Goal: Communication & Community: Participate in discussion

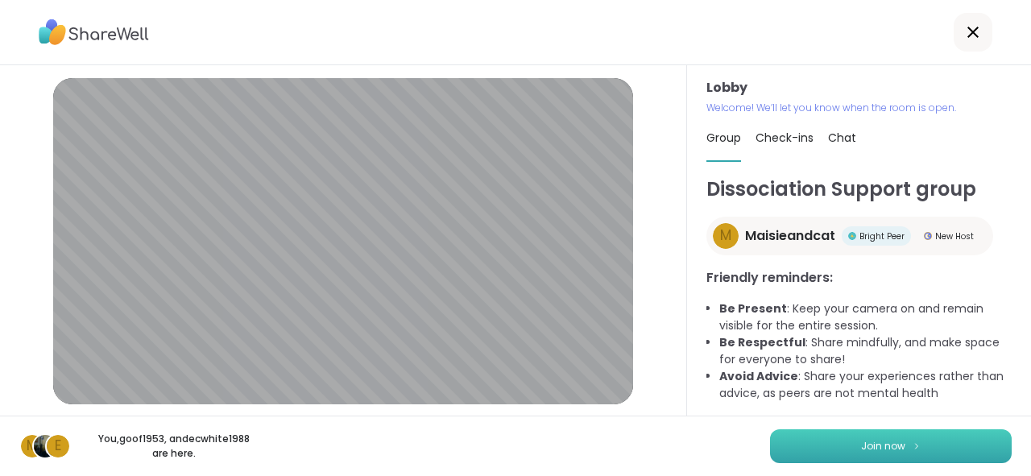
click at [925, 454] on button "Join now" at bounding box center [891, 446] width 242 height 34
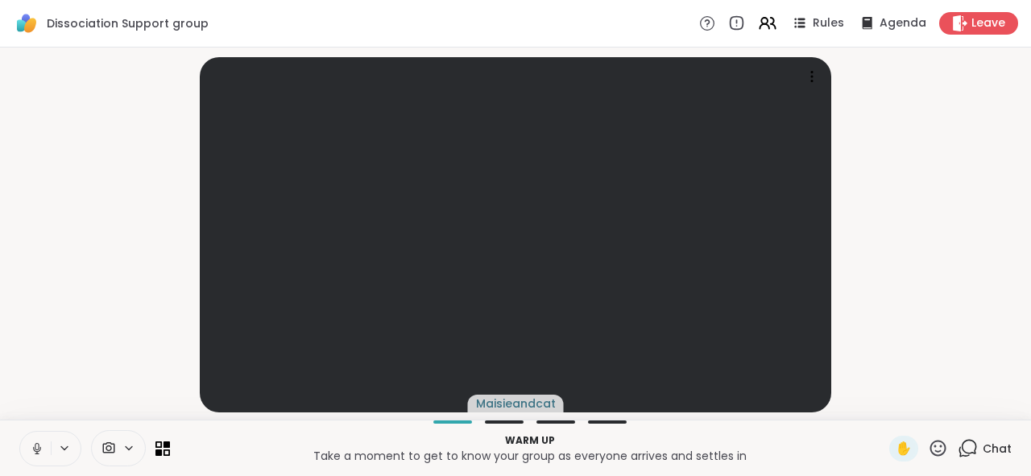
click at [42, 452] on icon at bounding box center [37, 449] width 15 height 15
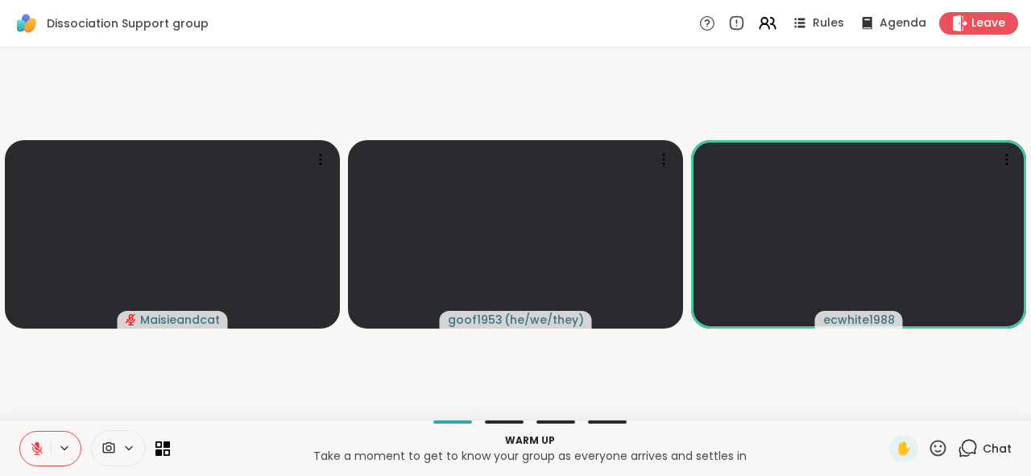
click at [693, 383] on video-player-container "Maisieandcat goof1953 ( he/we/they ) ecwhite1988" at bounding box center [516, 233] width 1012 height 359
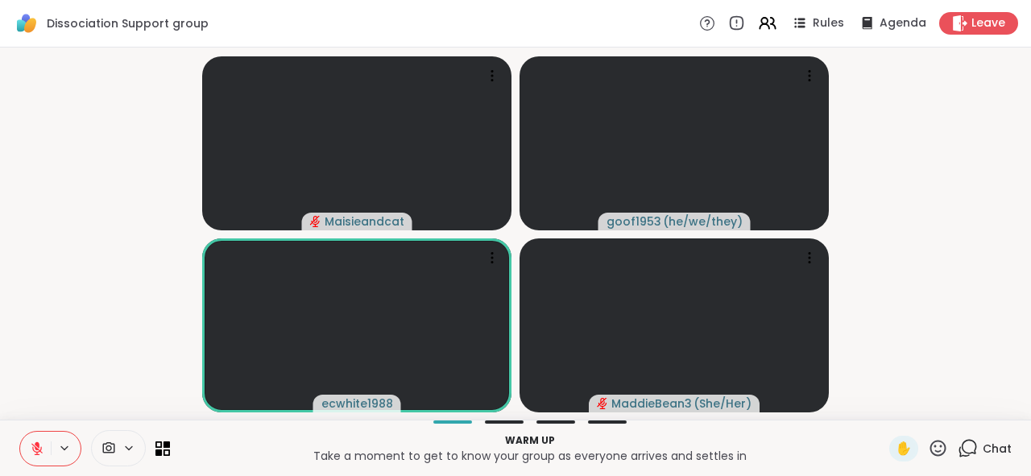
click at [902, 92] on video-player-container "Maisieandcat goof1953 ( he/we/they ) ecwhite1988 MaddieBean3 ( She/Her )" at bounding box center [516, 233] width 1012 height 359
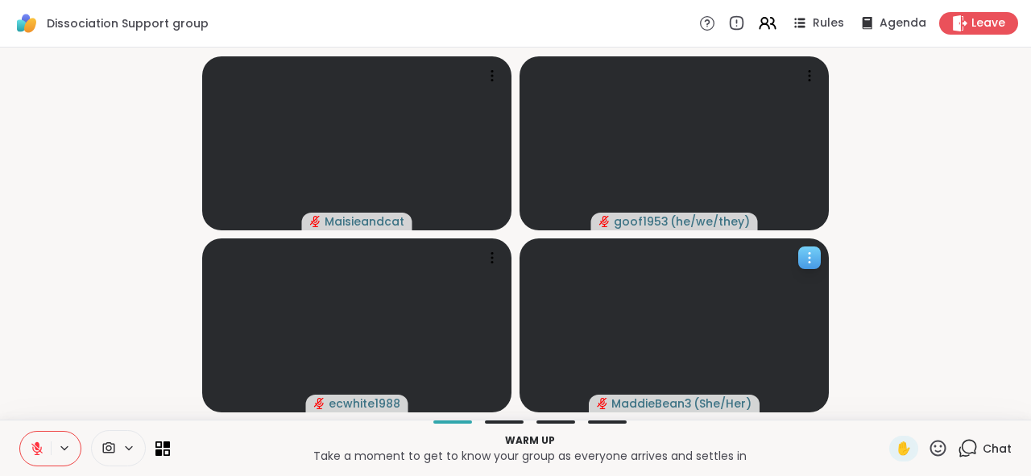
scroll to position [0, 12]
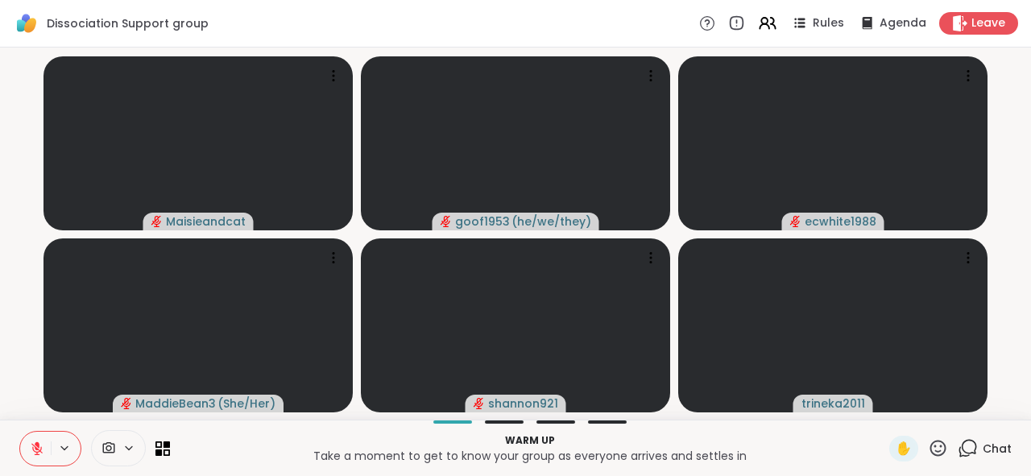
click at [483, 420] on div "Maisieandcat goof1953 ( he/we/they ) ecwhite1988 MaddieBean3 ( She/Her ) shanno…" at bounding box center [515, 234] width 1031 height 372
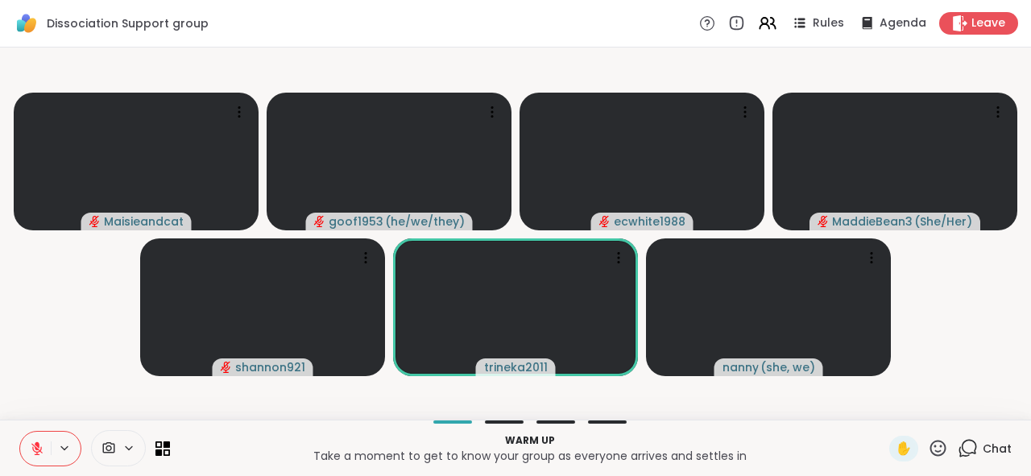
click at [31, 448] on icon at bounding box center [36, 448] width 11 height 11
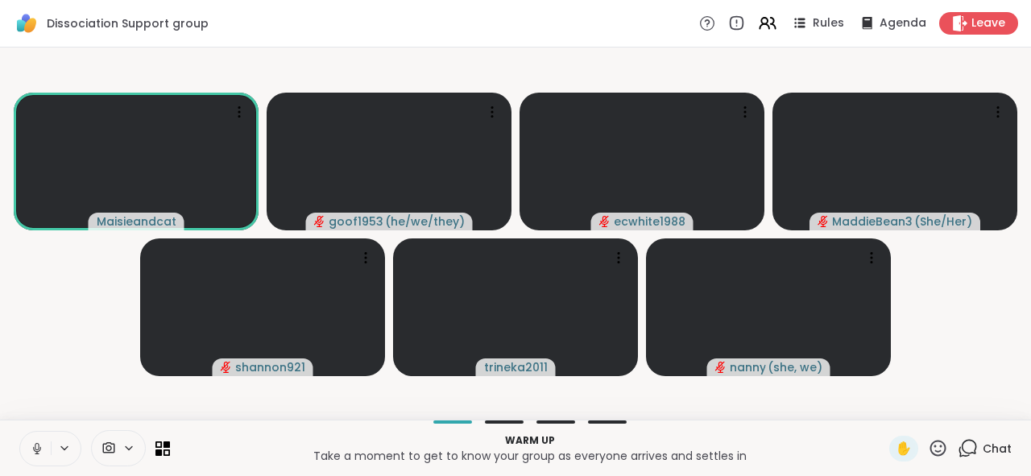
click at [35, 447] on icon at bounding box center [37, 446] width 4 height 7
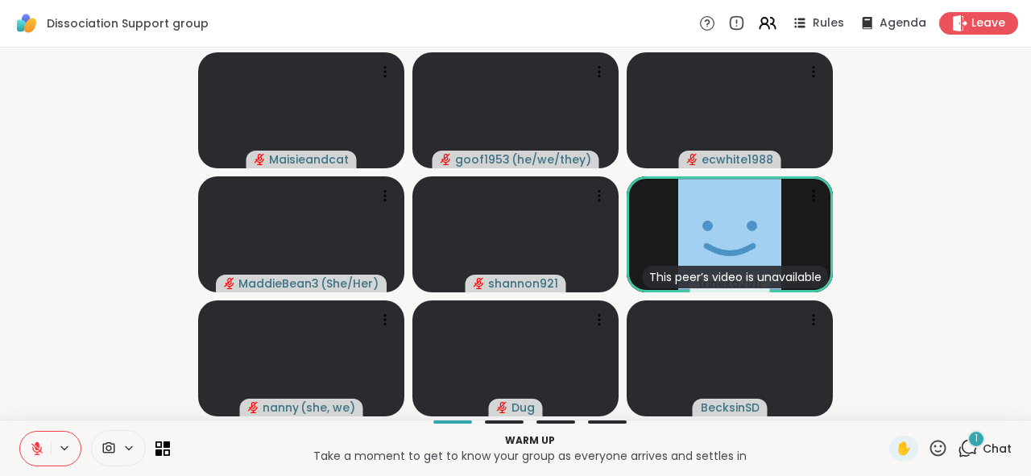
click at [962, 454] on icon at bounding box center [969, 447] width 15 height 15
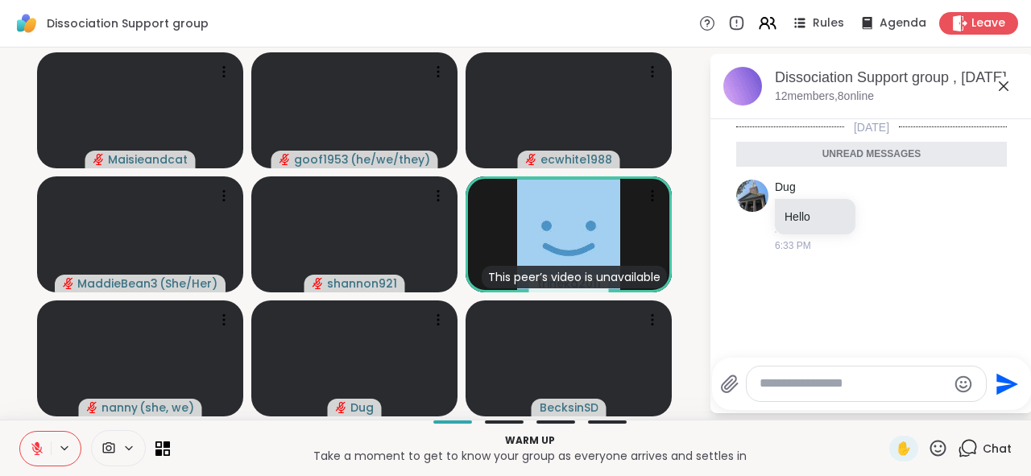
click at [994, 78] on icon at bounding box center [1003, 86] width 19 height 19
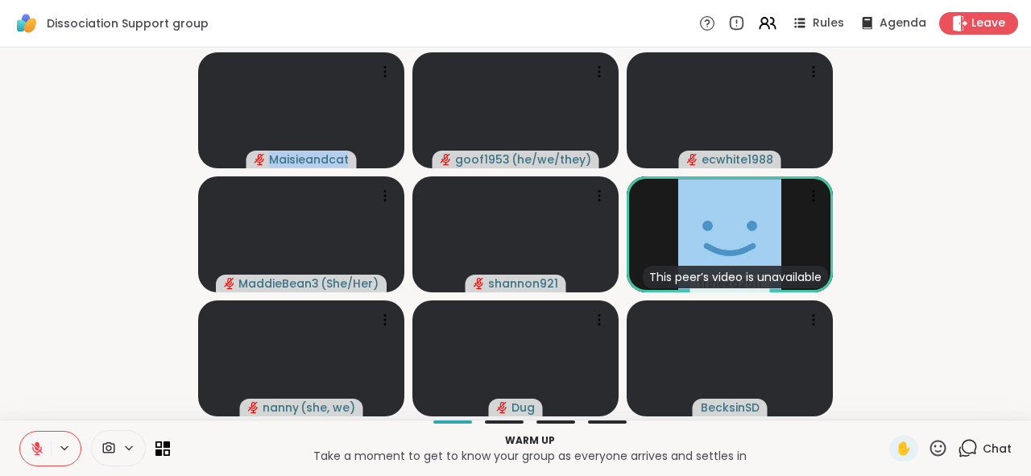
click at [985, 78] on video-player-container "Maisieandcat goof1953 ( he/we/they ) ecwhite1988 MaddieBean3 ( She/Her ) shanno…" at bounding box center [516, 233] width 1012 height 359
click at [31, 454] on icon at bounding box center [36, 448] width 11 height 11
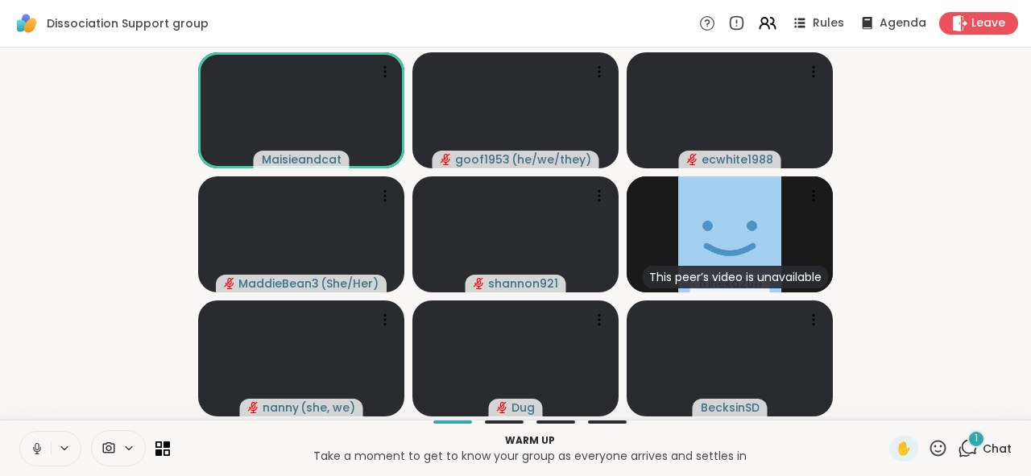
click at [10, 74] on video-player-container "Maisieandcat goof1953 ( he/we/they ) ecwhite1988 MaddieBean3 ( She/Her ) shanno…" at bounding box center [516, 233] width 1012 height 359
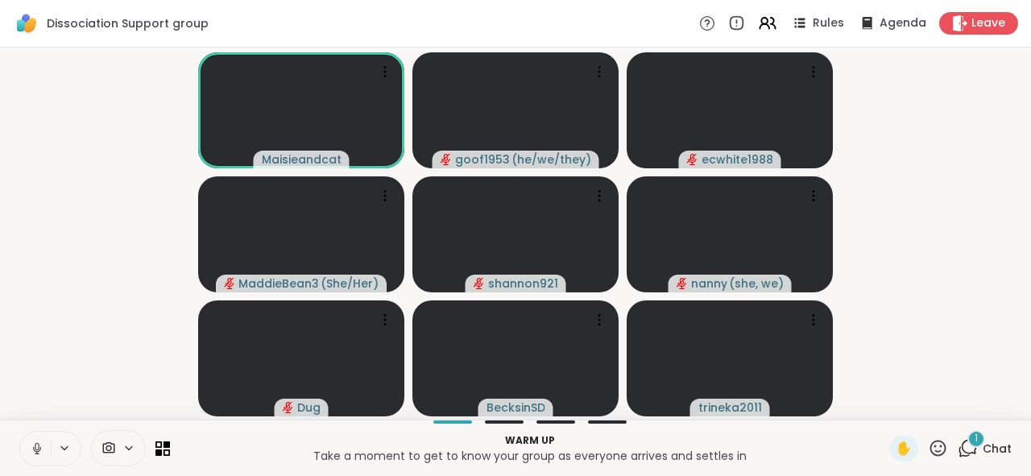
click at [33, 449] on icon at bounding box center [37, 448] width 8 height 5
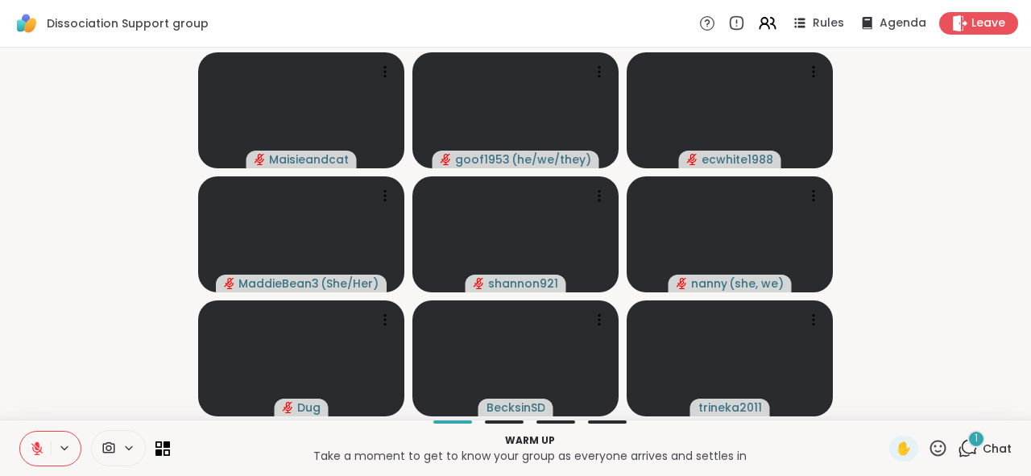
click at [24, 440] on button at bounding box center [35, 449] width 31 height 34
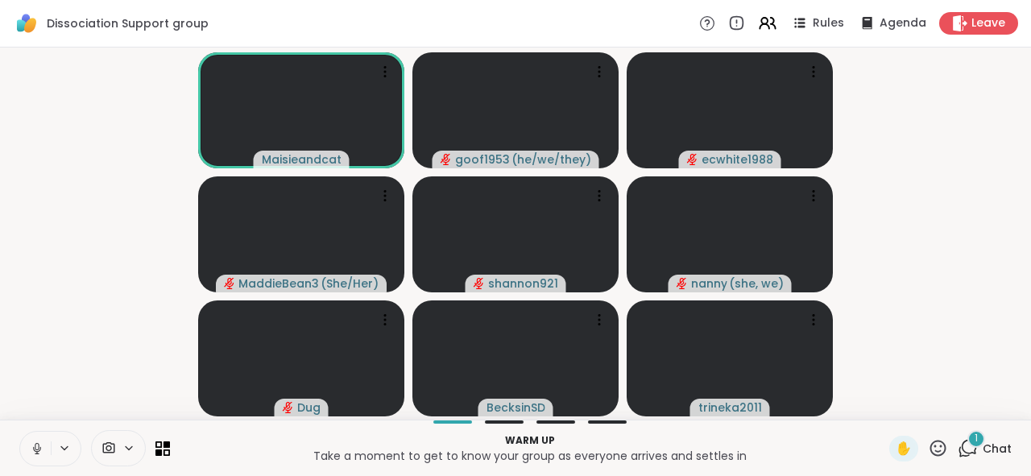
click at [30, 446] on icon at bounding box center [37, 449] width 15 height 15
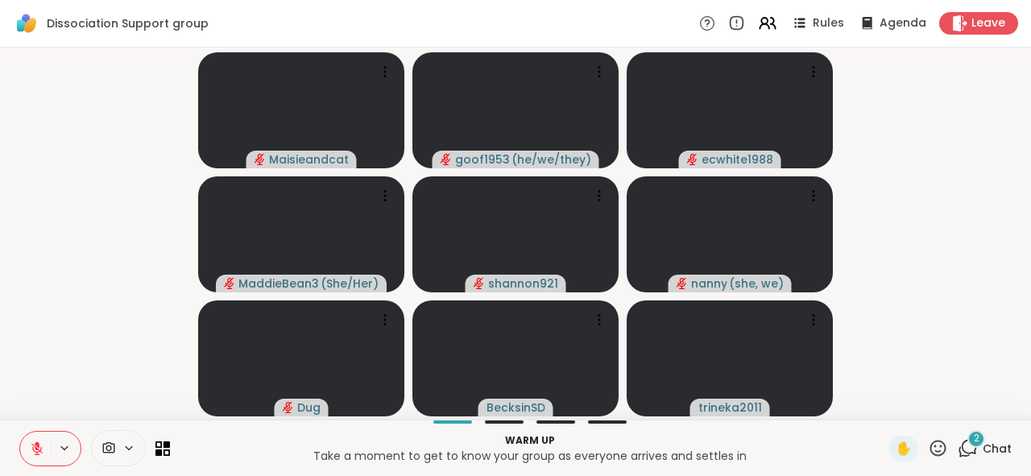
click at [983, 443] on span "Chat" at bounding box center [997, 449] width 29 height 16
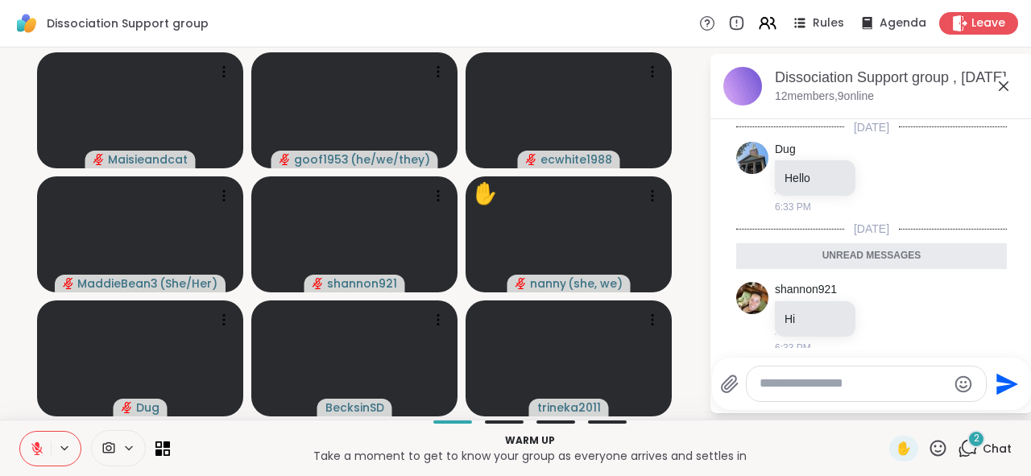
scroll to position [96, 0]
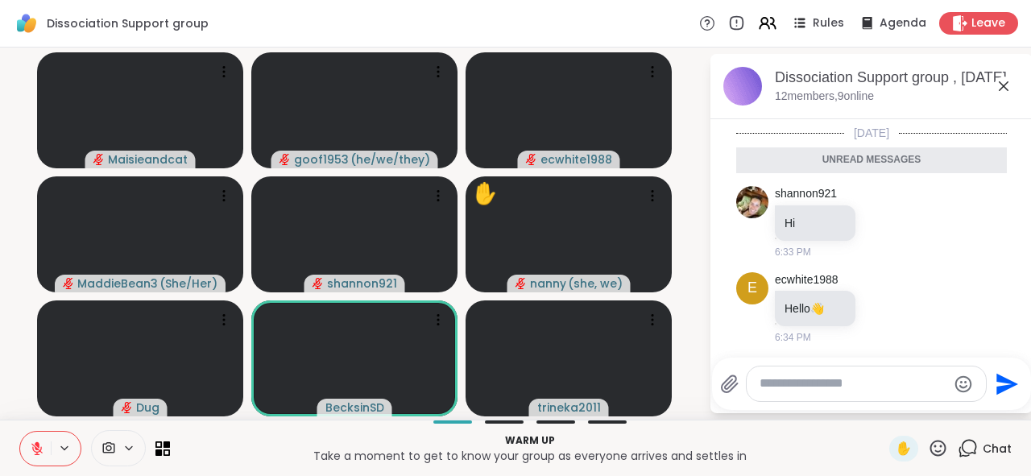
click at [983, 443] on span "Chat" at bounding box center [997, 449] width 29 height 16
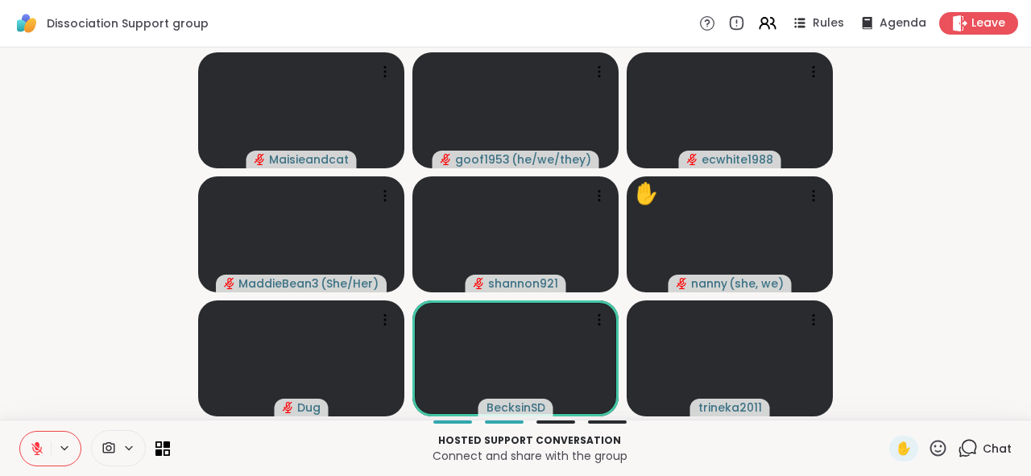
click at [932, 128] on video-player-container "Maisieandcat goof1953 ( he/we/they ) ecwhite1988 MaddieBean3 ( She/Her ) shanno…" at bounding box center [516, 233] width 1012 height 359
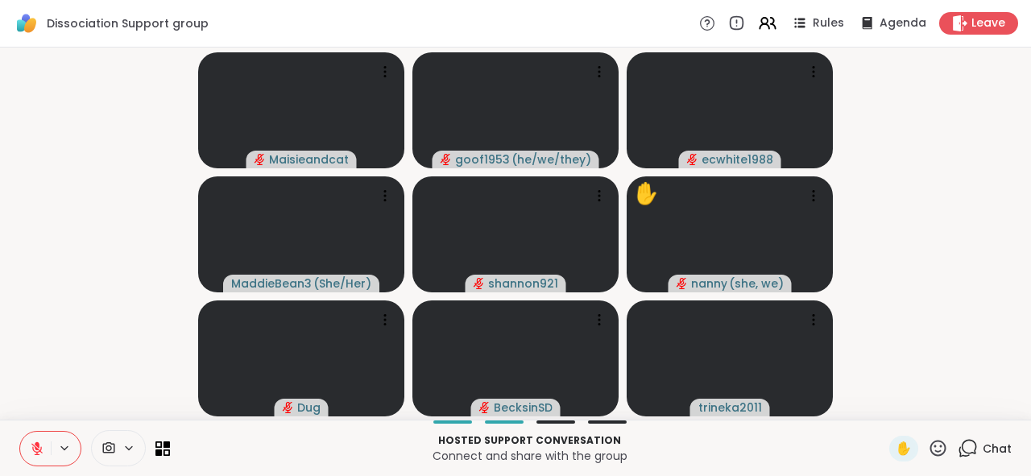
click at [30, 445] on icon at bounding box center [37, 449] width 15 height 15
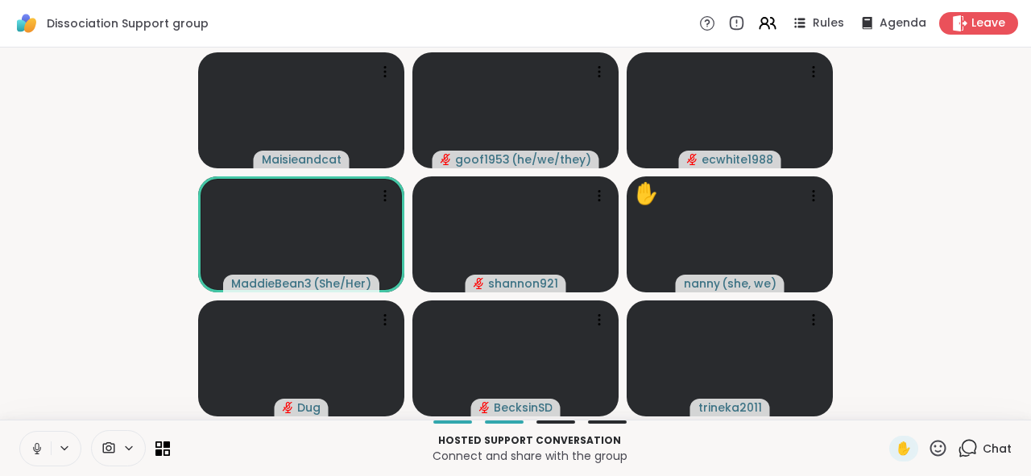
click at [30, 444] on icon at bounding box center [37, 449] width 15 height 15
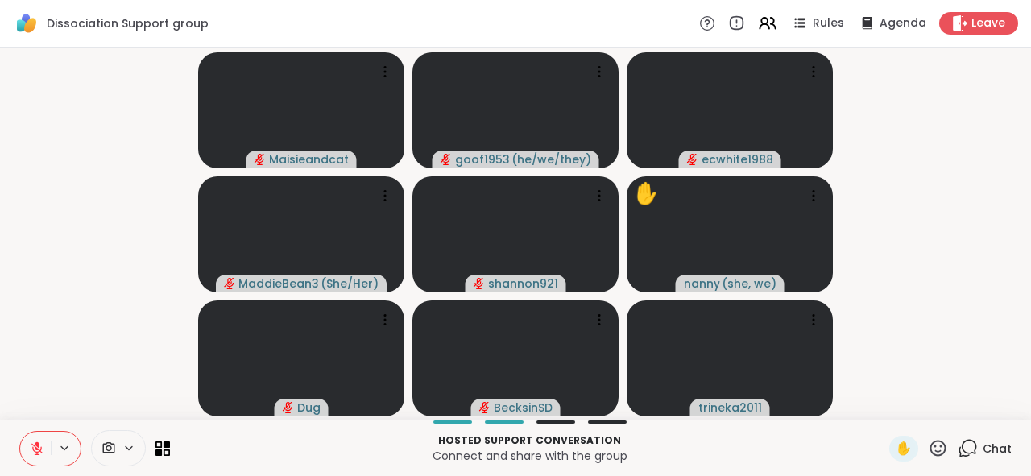
click at [35, 446] on icon at bounding box center [37, 445] width 5 height 6
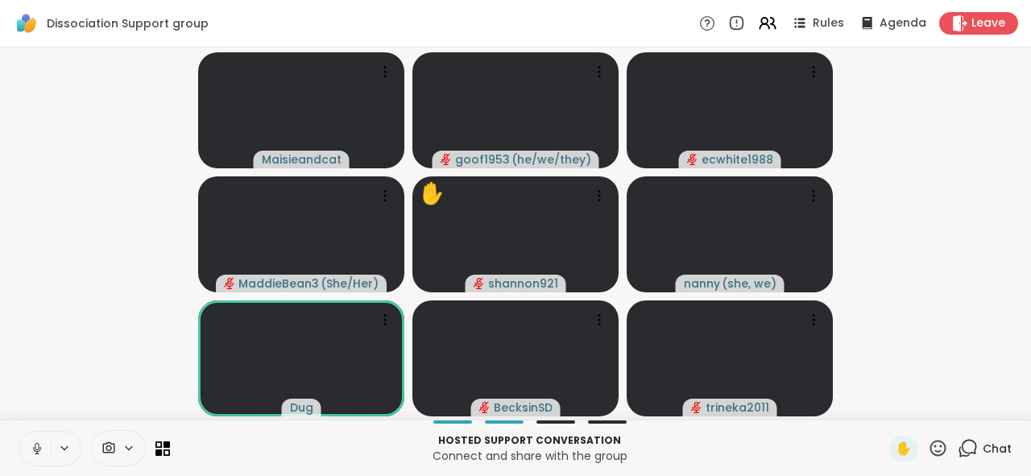
click at [63, 253] on video-player-container "Maisieandcat goof1953 ( he/we/they ) ecwhite1988 MaddieBean3 ( She/Her ) ✋ shan…" at bounding box center [516, 233] width 1012 height 359
click at [969, 73] on video-player-container "Maisieandcat goof1953 ( he/we/they ) ecwhite1988 MaddieBean3 ( She/Her ) ✋ shan…" at bounding box center [516, 233] width 1012 height 359
click at [26, 456] on button at bounding box center [35, 449] width 31 height 34
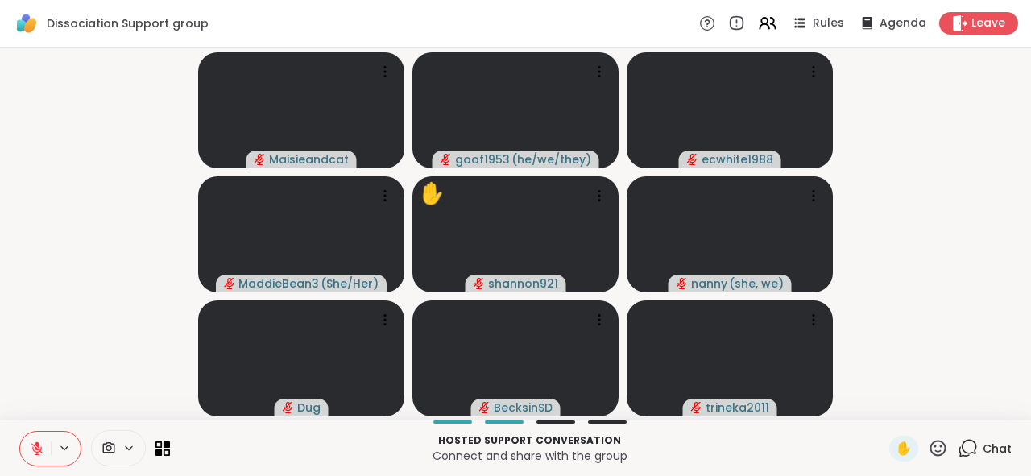
click at [30, 442] on icon at bounding box center [37, 449] width 15 height 15
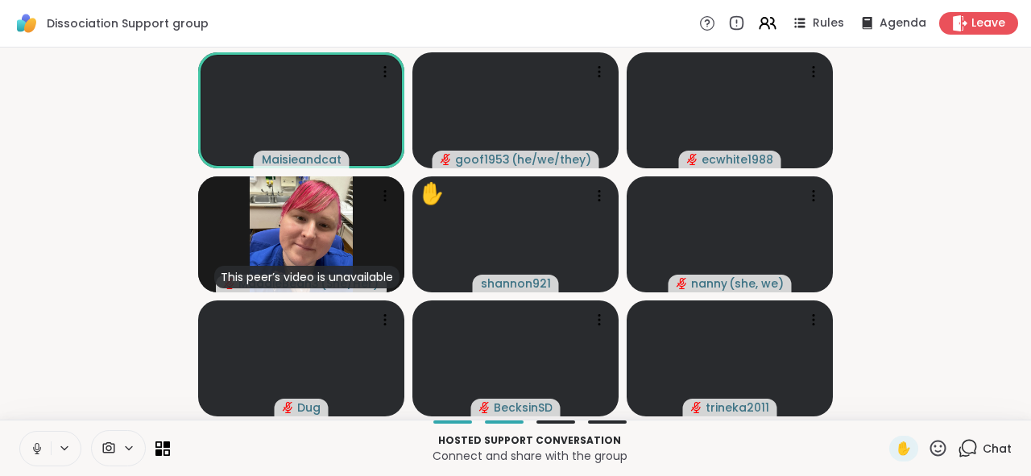
click at [35, 448] on icon at bounding box center [37, 446] width 4 height 7
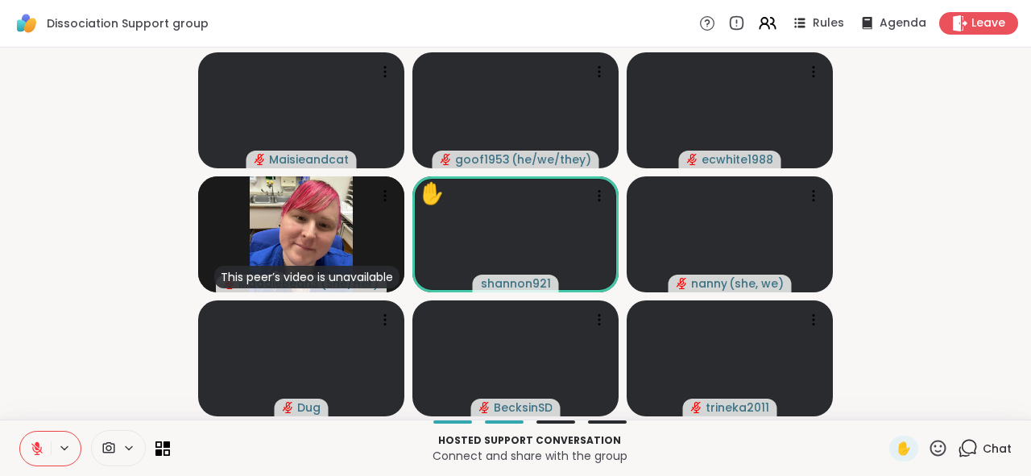
click at [889, 94] on video-player-container "Maisieandcat goof1953 ( he/we/they ) ecwhite1988 This peer’s video is unavailab…" at bounding box center [516, 233] width 1012 height 359
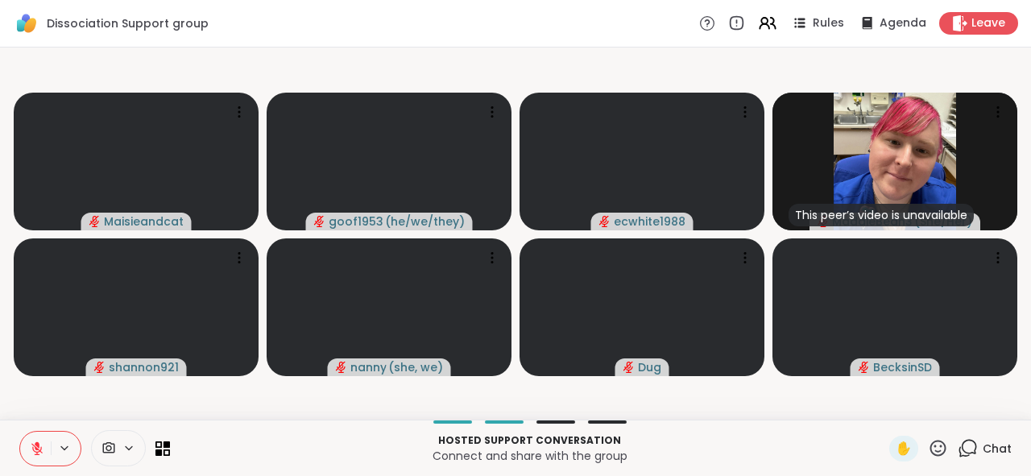
click at [665, 411] on video-player-container "Maisieandcat goof1953 ( he/we/they ) ecwhite1988 This peer’s video is unavailab…" at bounding box center [516, 233] width 1012 height 359
click at [33, 441] on button at bounding box center [35, 449] width 31 height 34
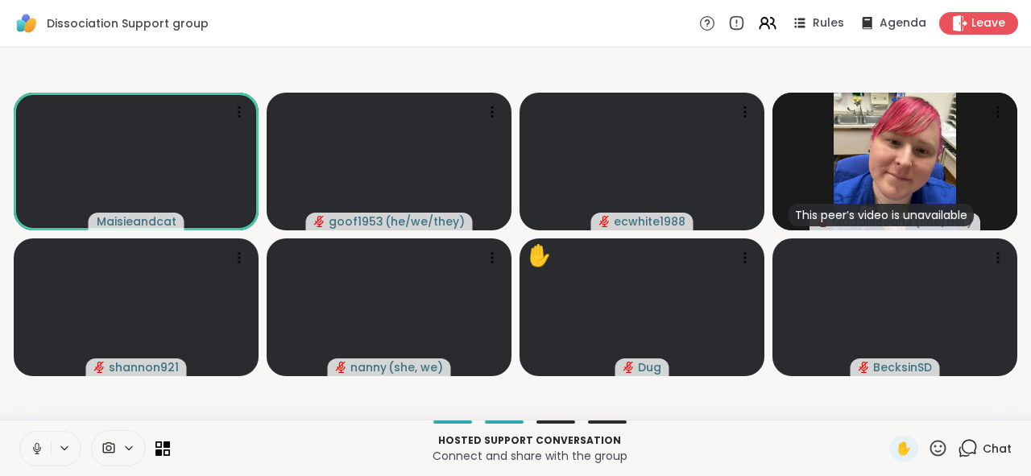
click at [20, 443] on button at bounding box center [35, 449] width 31 height 34
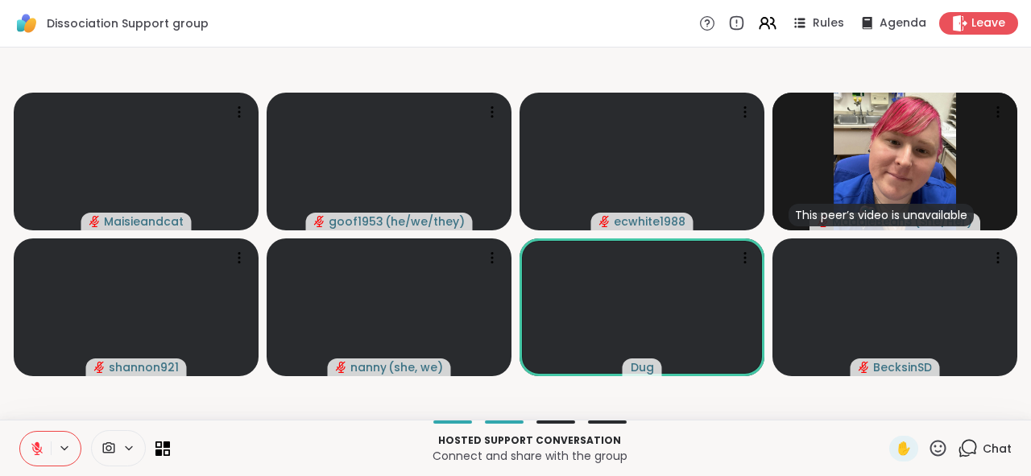
click at [35, 446] on icon at bounding box center [37, 445] width 5 height 6
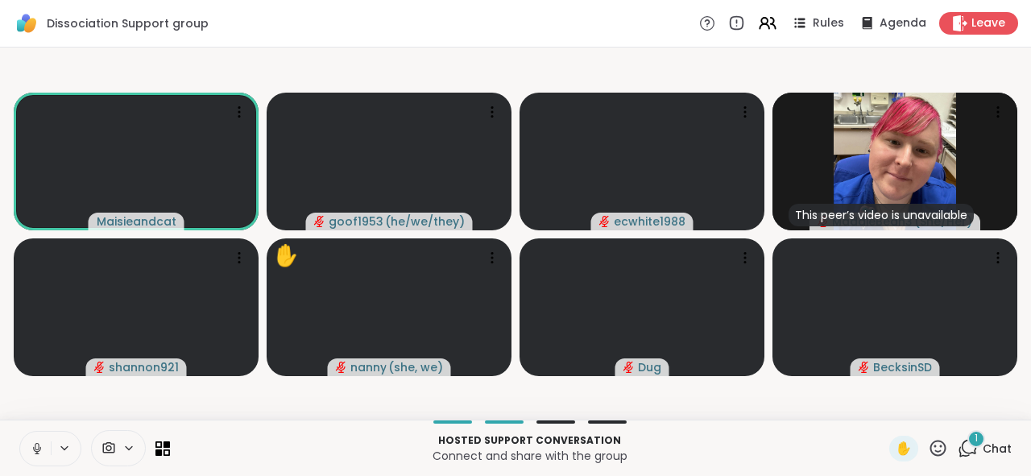
click at [17, 403] on video-player-container "Maisieandcat goof1953 ( he/we/they ) ecwhite1988 This peer’s video is unavailab…" at bounding box center [516, 233] width 1012 height 359
click at [26, 441] on button at bounding box center [35, 449] width 31 height 34
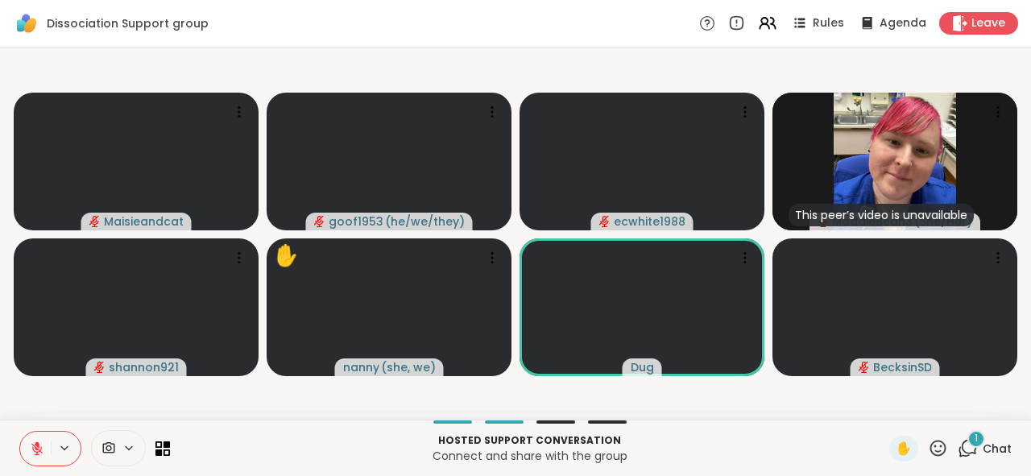
click at [30, 445] on icon at bounding box center [37, 449] width 15 height 15
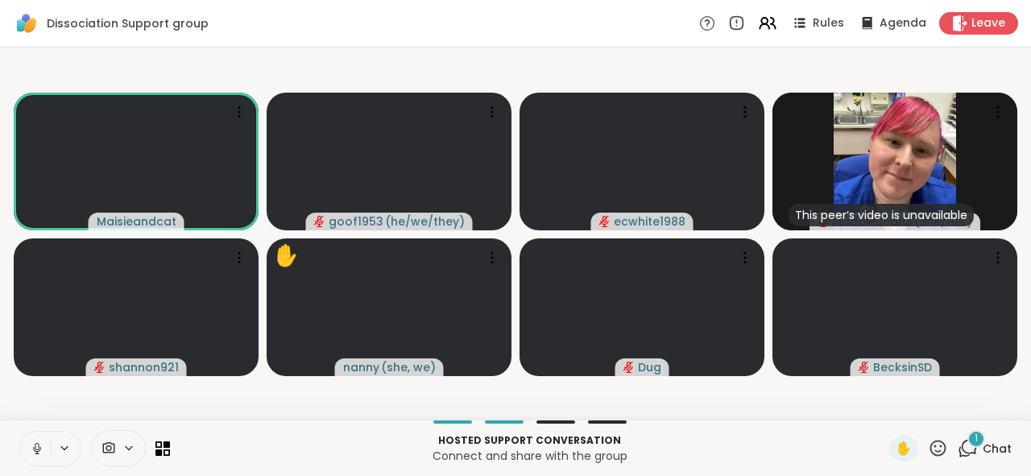
click at [30, 445] on icon at bounding box center [37, 449] width 15 height 15
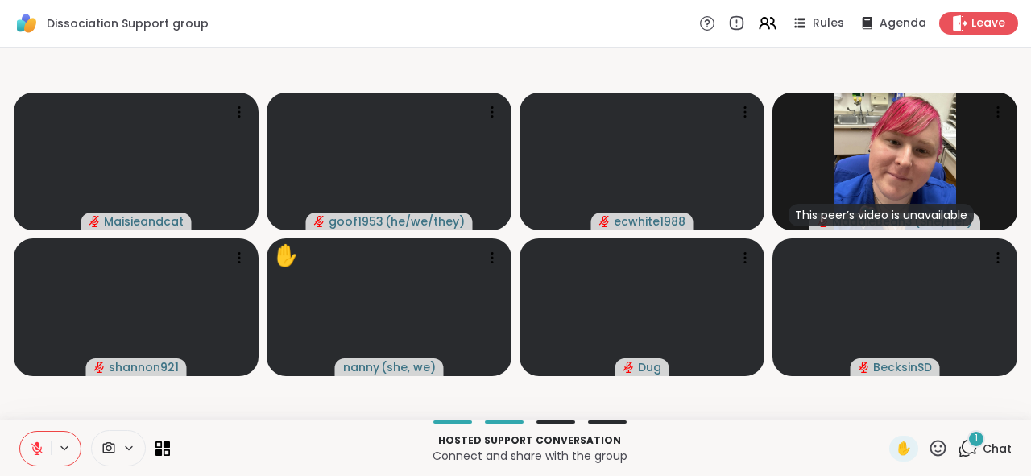
click at [30, 446] on icon at bounding box center [37, 449] width 15 height 15
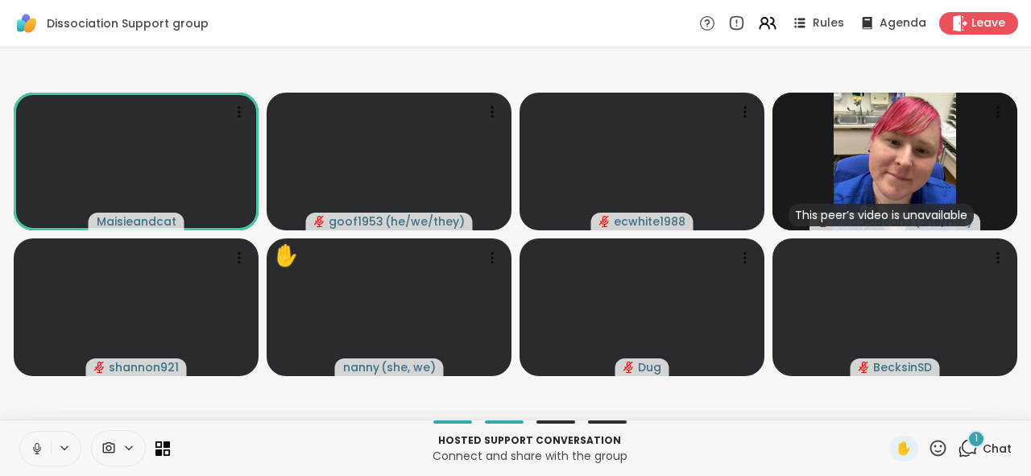
click at [35, 445] on icon at bounding box center [37, 446] width 4 height 7
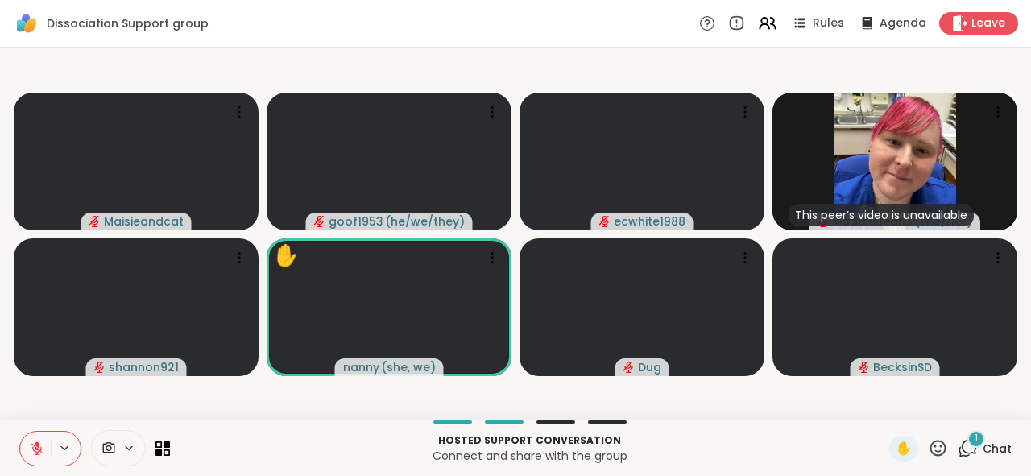
click at [23, 437] on button at bounding box center [35, 449] width 31 height 34
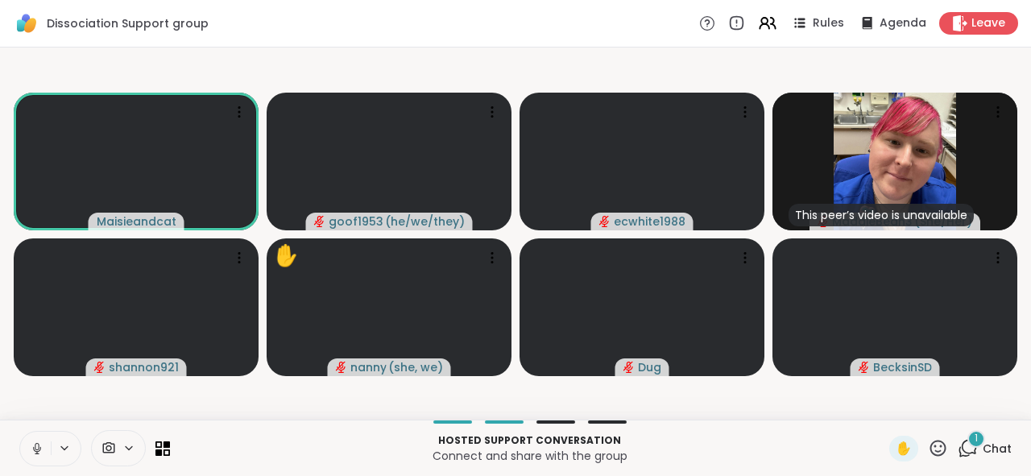
click at [33, 443] on button at bounding box center [35, 449] width 31 height 34
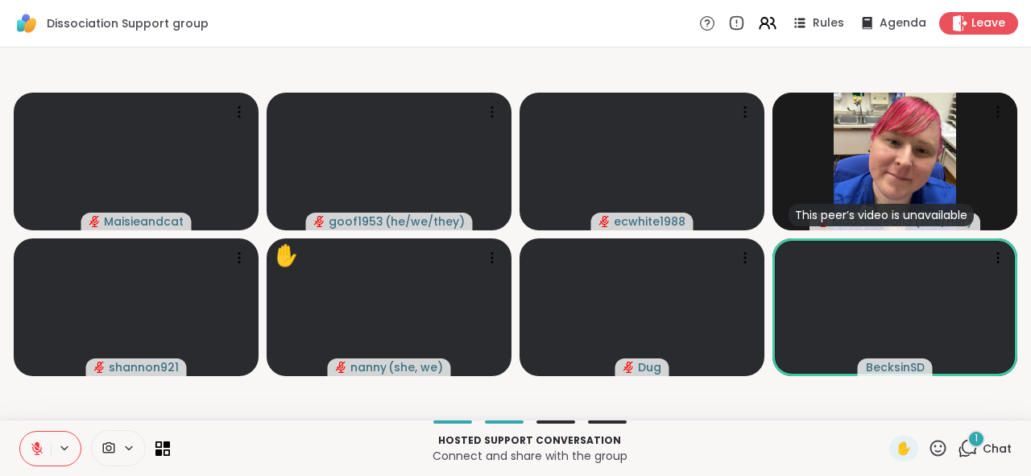
click at [958, 454] on icon at bounding box center [968, 448] width 20 height 20
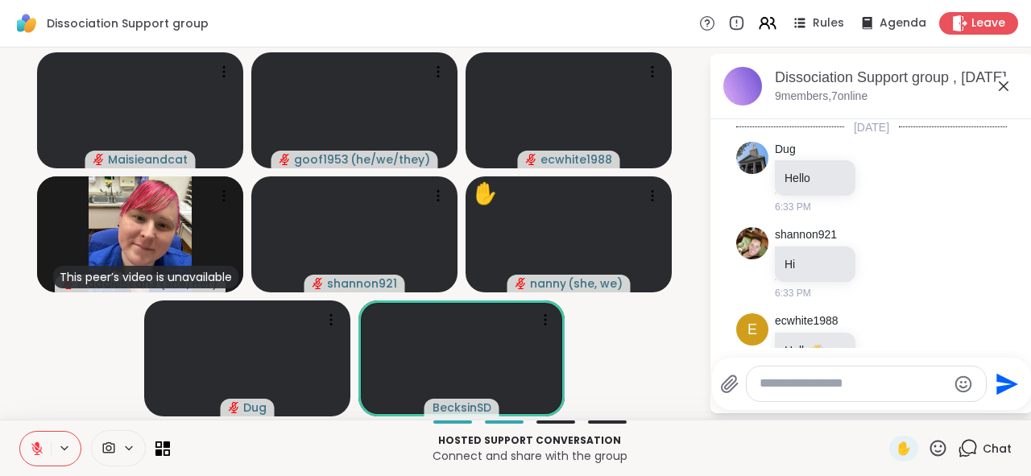
scroll to position [230, 0]
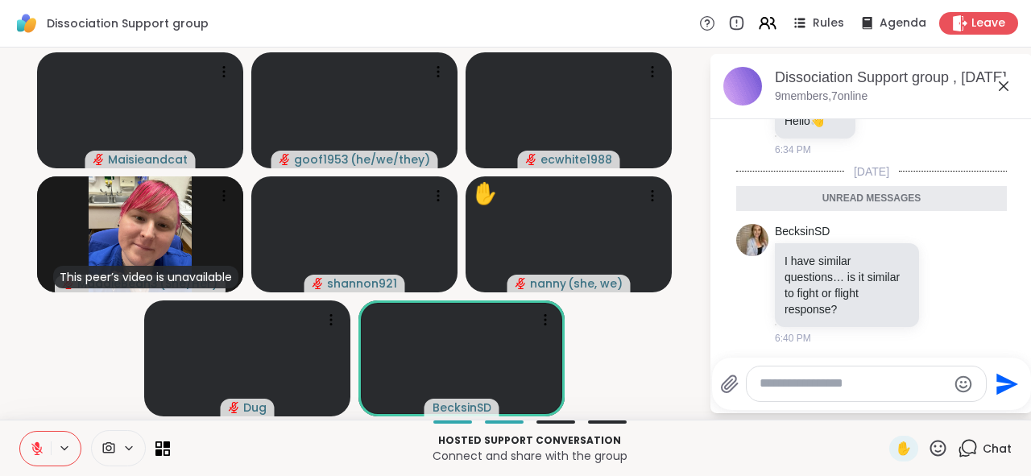
click at [595, 360] on video-player-container "Maisieandcat goof1953 ( he/we/they ) ecwhite1988 This peer’s video is unavailab…" at bounding box center [355, 233] width 690 height 359
click at [20, 438] on button at bounding box center [35, 449] width 31 height 34
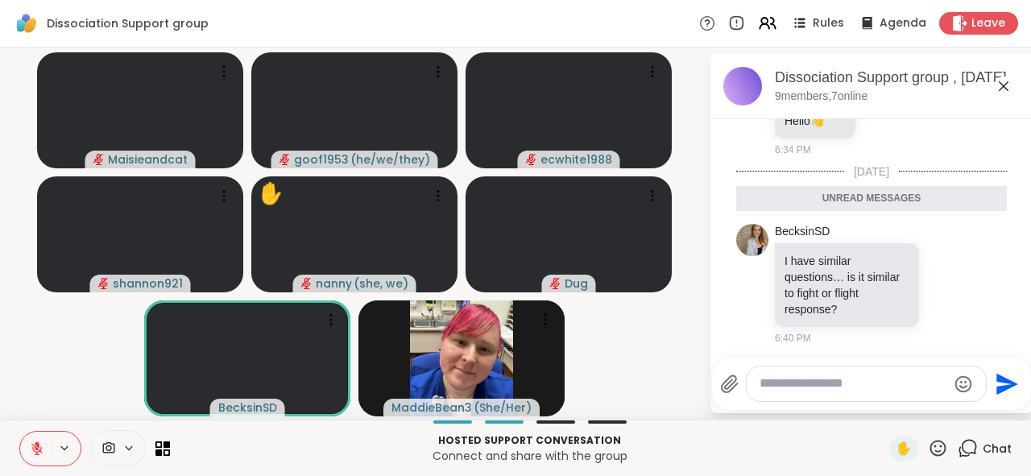
click at [20, 438] on button at bounding box center [35, 449] width 31 height 34
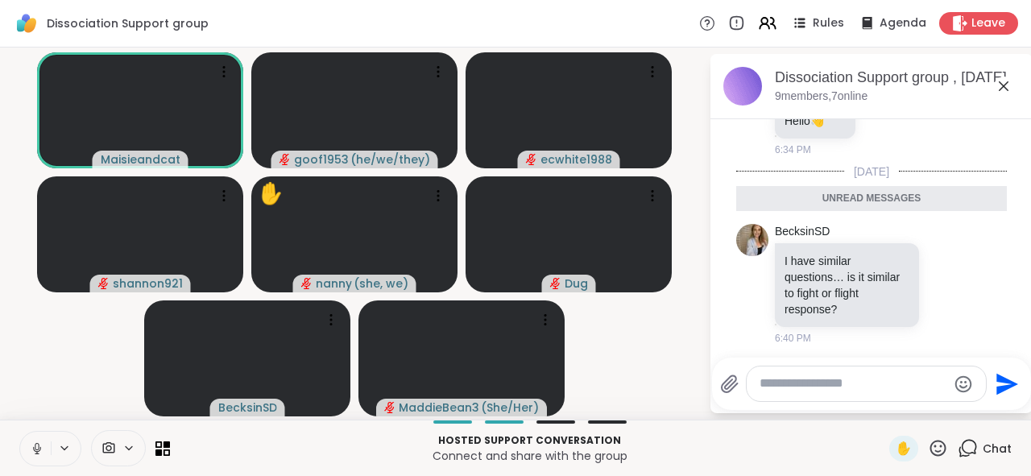
click at [30, 445] on icon at bounding box center [37, 449] width 15 height 15
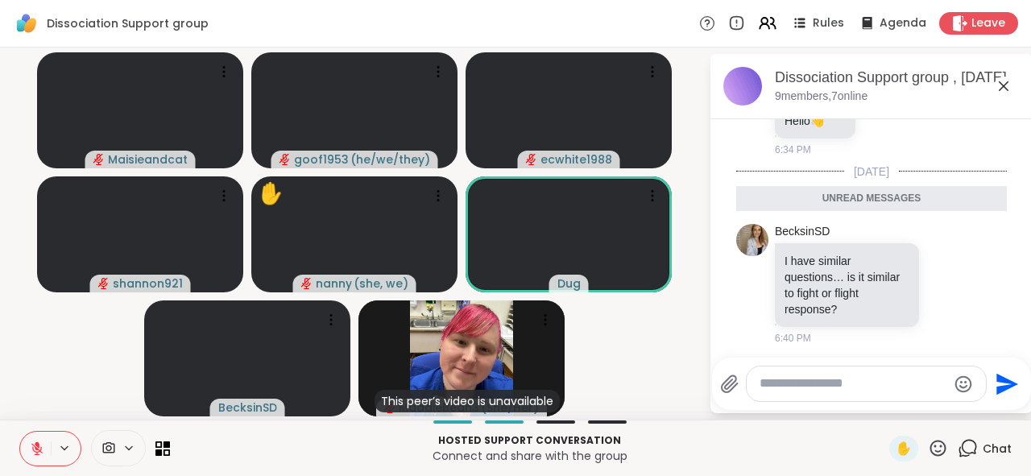
click at [27, 440] on button at bounding box center [35, 449] width 31 height 34
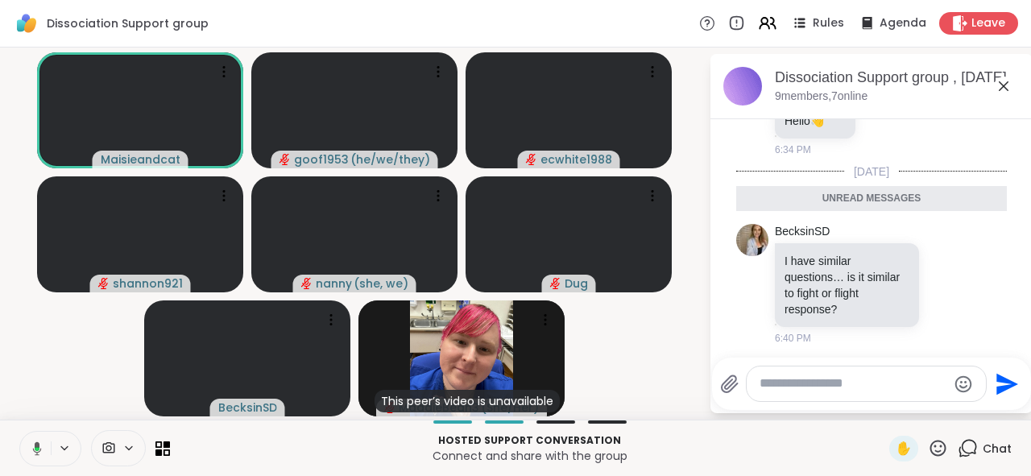
click at [33, 447] on icon at bounding box center [37, 449] width 9 height 14
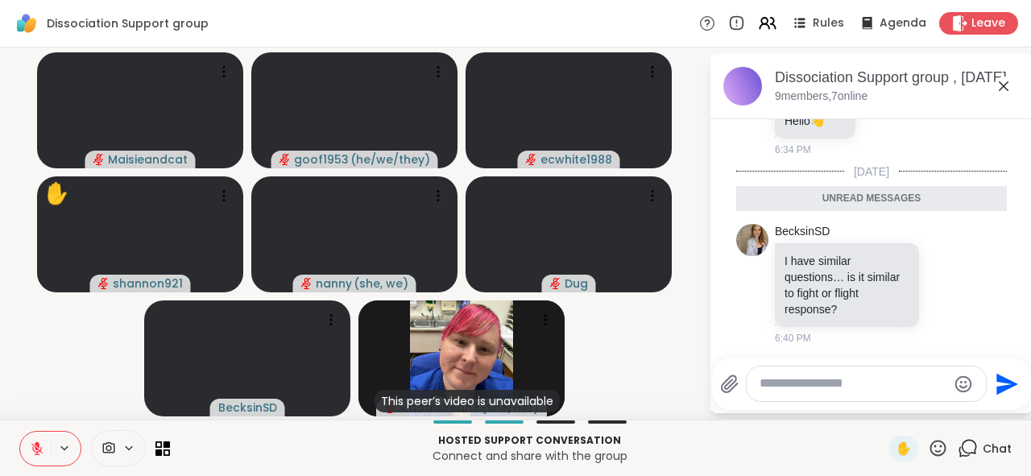
click at [35, 446] on icon at bounding box center [37, 445] width 5 height 6
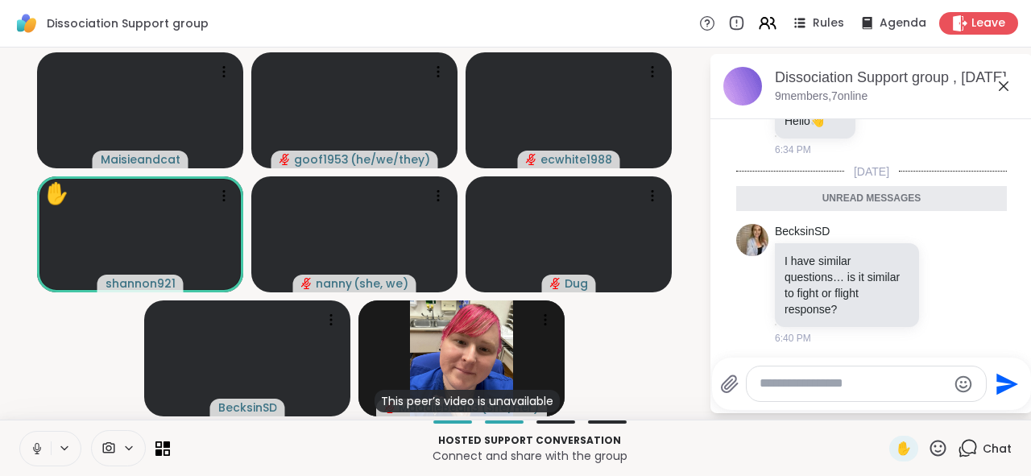
click at [673, 388] on video-player-container "Maisieandcat goof1953 ( he/we/they ) ecwhite1988 ✋ shannon921 nanny ( she, we )…" at bounding box center [355, 233] width 690 height 359
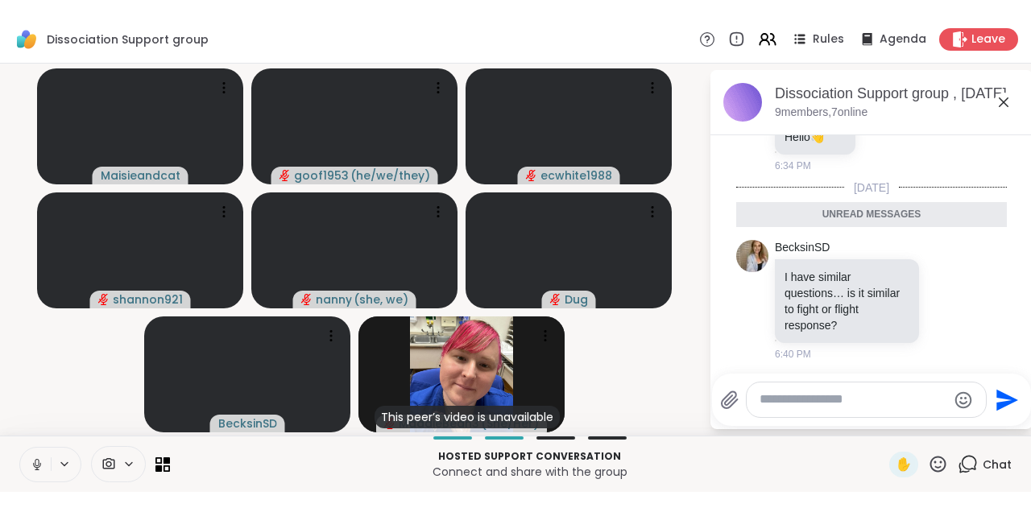
scroll to position [277, 0]
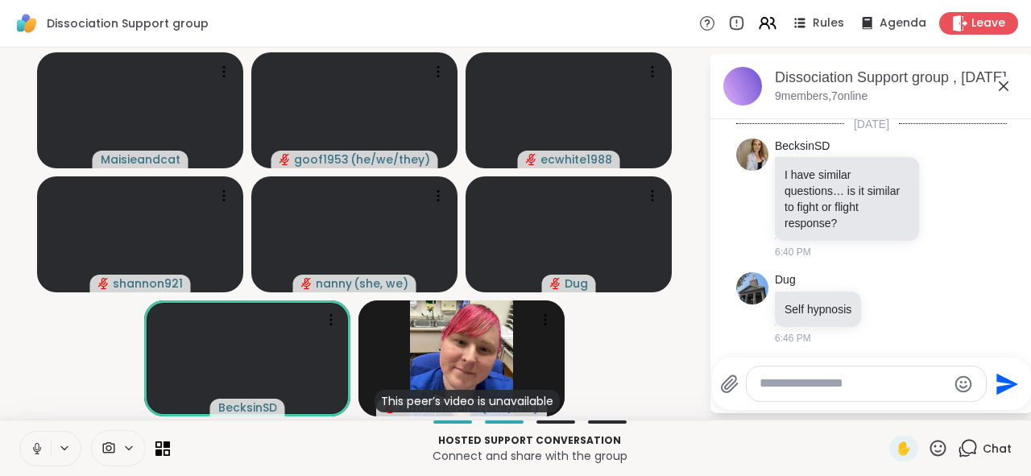
click at [610, 392] on video-player-container "Maisieandcat goof1953 ( he/we/they ) ecwhite1988 shannon921 nanny ( she, we ) D…" at bounding box center [355, 233] width 690 height 359
click at [455, 425] on div "Hosted support conversation Connect and share with the group ✋ Chat" at bounding box center [515, 448] width 1031 height 56
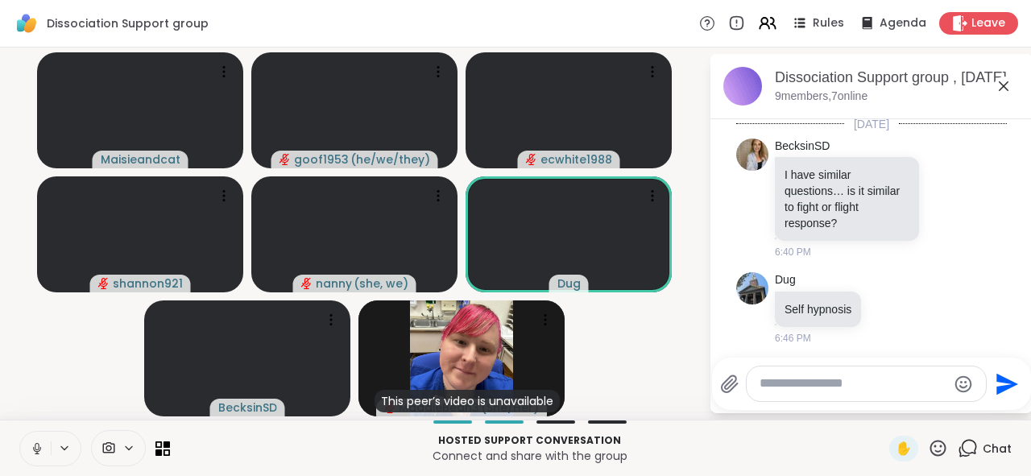
click at [682, 355] on video-player-container "Maisieandcat goof1953 ( he/we/they ) ecwhite1988 shannon921 nanny ( she, we ) D…" at bounding box center [355, 233] width 690 height 359
click at [645, 351] on video-player-container "Maisieandcat goof1953 ( he/we/they ) ecwhite1988 shannon921 nanny ( she, we ) D…" at bounding box center [355, 233] width 690 height 359
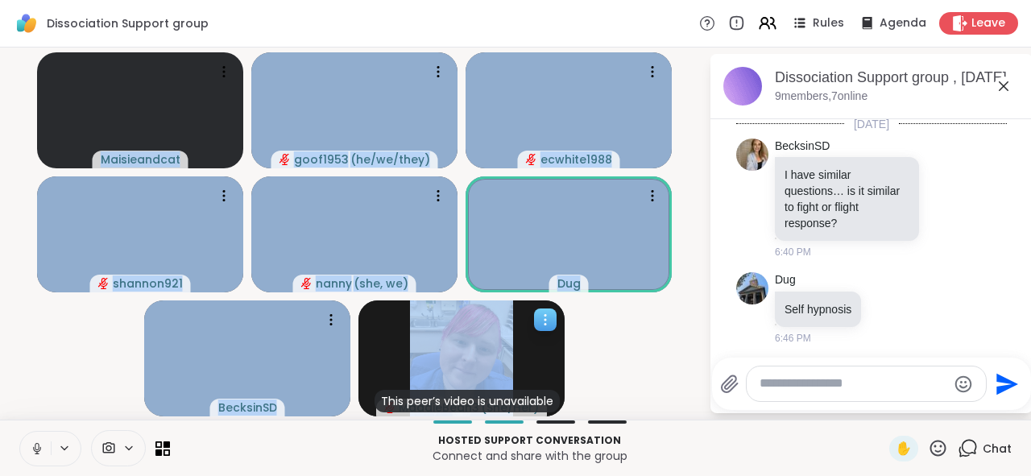
drag, startPoint x: 645, startPoint y: 351, endPoint x: 400, endPoint y: 321, distance: 246.0
click at [400, 321] on video-player-container "Maisieandcat goof1953 ( he/we/they ) ecwhite1988 shannon921 nanny ( she, we ) D…" at bounding box center [355, 233] width 690 height 359
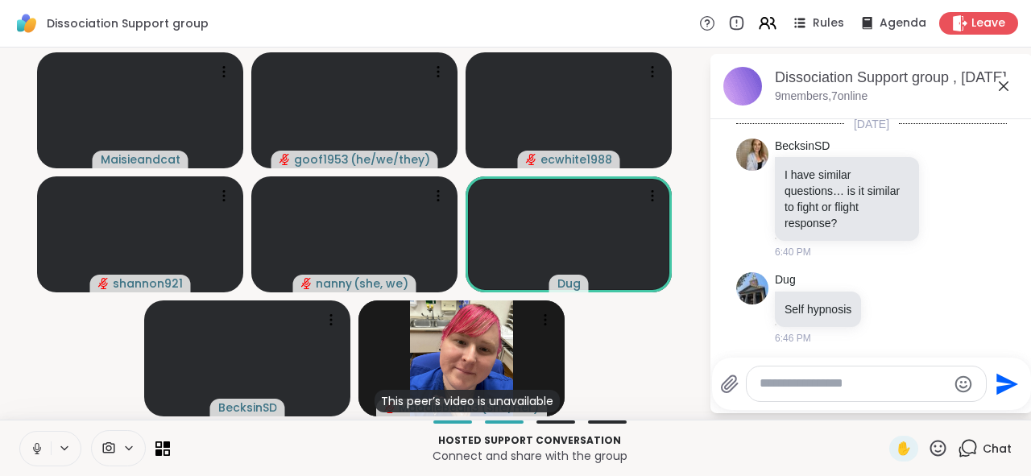
click at [597, 354] on video-player-container "Maisieandcat goof1953 ( he/we/they ) ecwhite1988 shannon921 nanny ( she, we ) D…" at bounding box center [355, 233] width 690 height 359
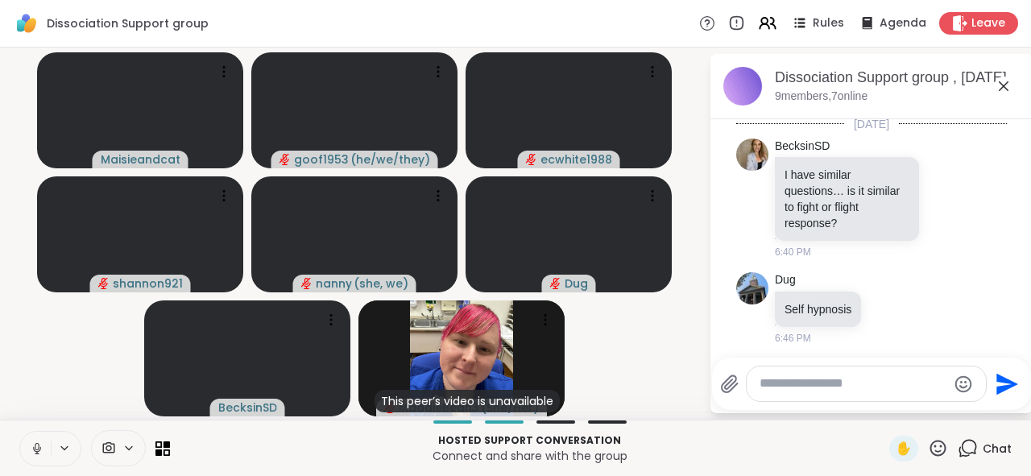
click at [30, 447] on icon at bounding box center [37, 449] width 15 height 15
click at [23, 386] on video-player-container "Maisieandcat ❤️ goof1953 ( he/we/they ) ❤️ ❤️ ❤️ ❤️ ❤️ ❤️ ❤️ ❤️ ❤️ ❤️ ❤️ ❤️ ❤️ …" at bounding box center [355, 233] width 690 height 359
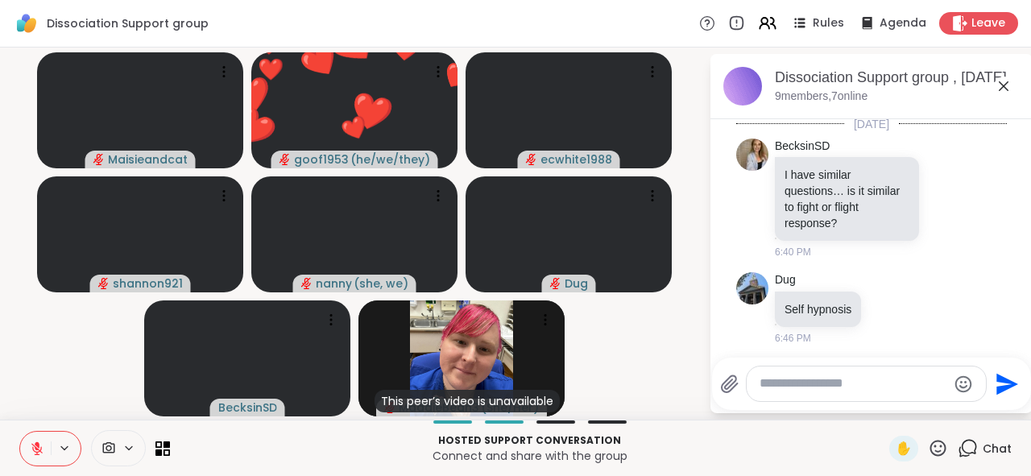
click at [26, 439] on button at bounding box center [35, 449] width 31 height 34
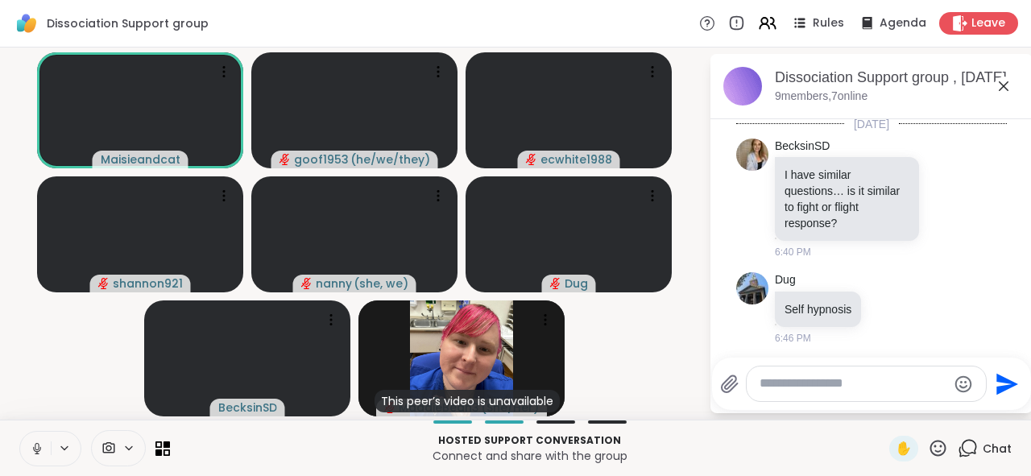
click at [30, 443] on icon at bounding box center [37, 449] width 15 height 15
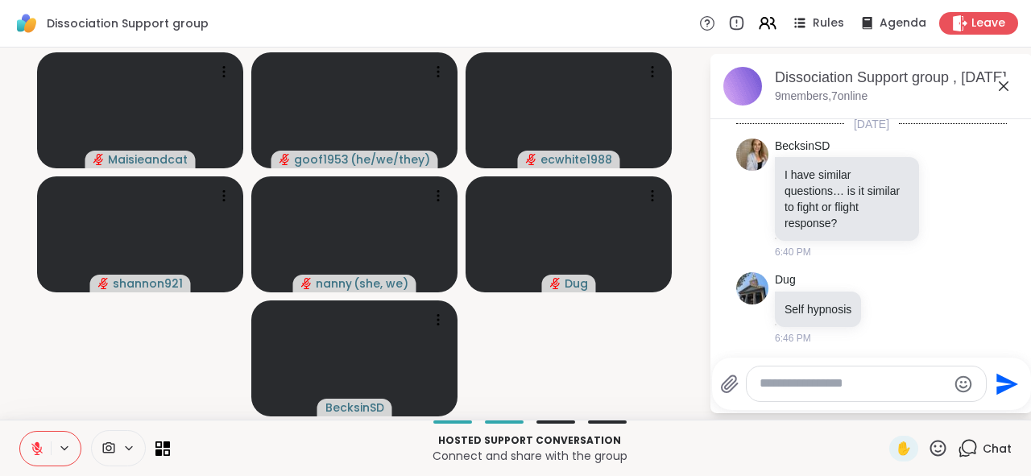
click at [30, 442] on icon at bounding box center [37, 449] width 15 height 15
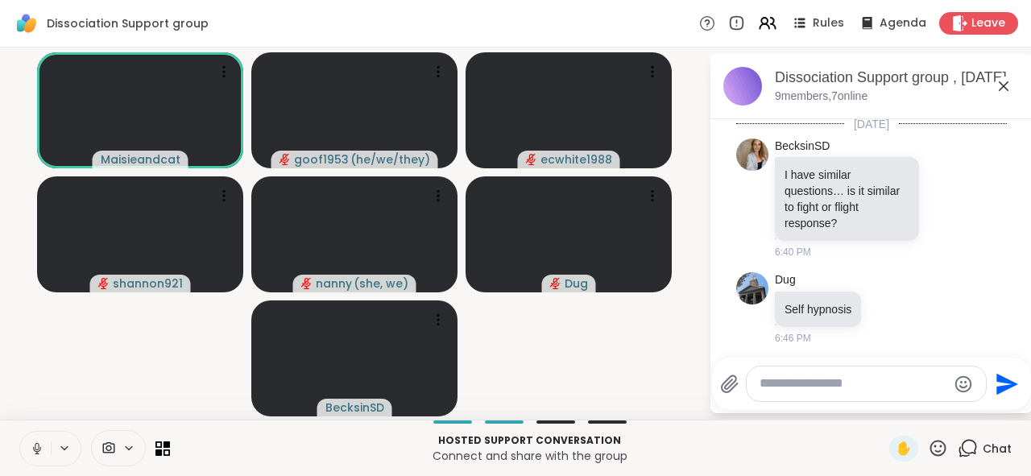
click at [30, 452] on icon at bounding box center [37, 449] width 15 height 15
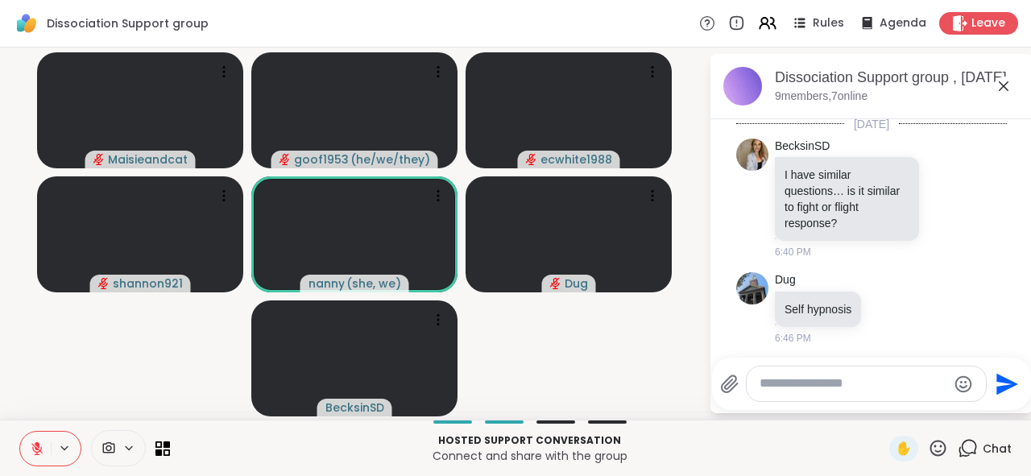
click at [625, 419] on div "Maisieandcat goof1953 ( he/we/they ) ecwhite1988 shannon921 nanny ( she, we ) D…" at bounding box center [515, 234] width 1031 height 372
click at [102, 358] on video-player-container "Maisieandcat goof1953 ( he/we/they ) ecwhite1988 shannon921 nanny ( she, we ) […" at bounding box center [355, 233] width 690 height 359
click at [23, 439] on button at bounding box center [35, 449] width 31 height 34
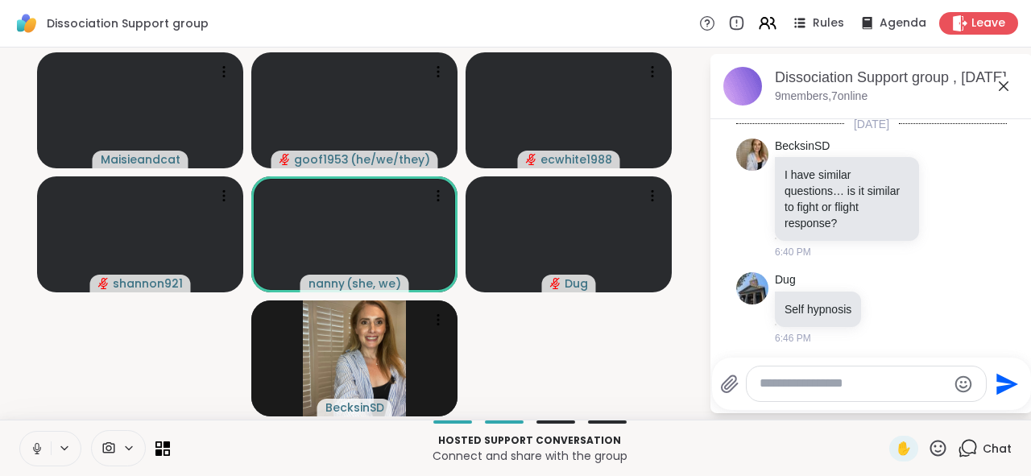
click at [30, 442] on icon at bounding box center [37, 449] width 15 height 15
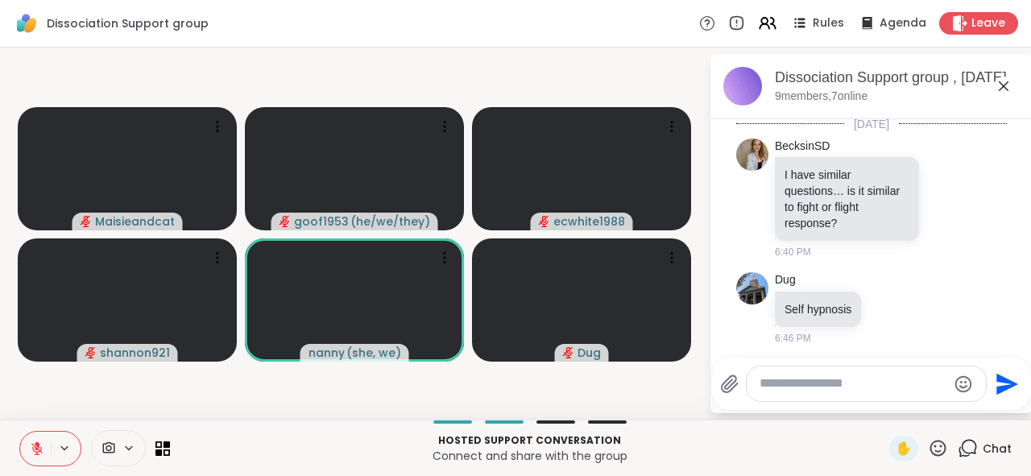
click at [30, 450] on icon at bounding box center [37, 449] width 15 height 15
click at [91, 436] on div at bounding box center [118, 448] width 55 height 36
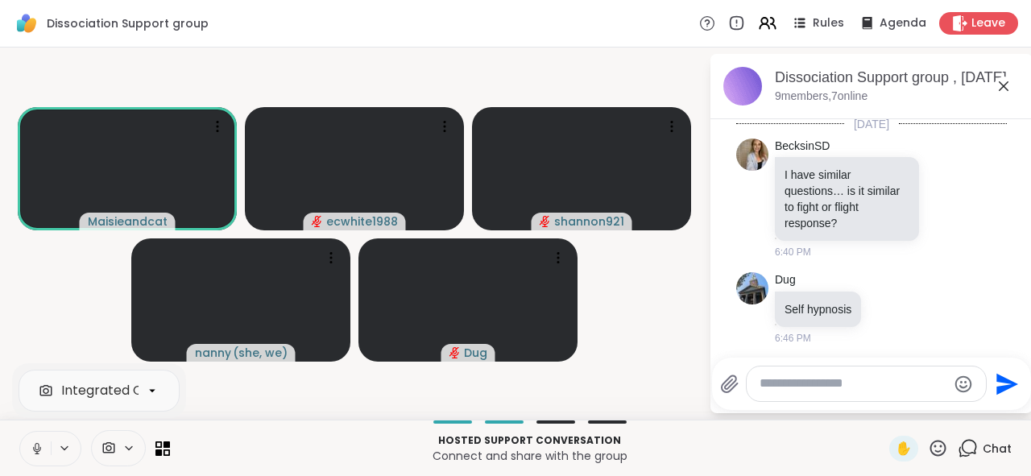
click at [30, 446] on icon at bounding box center [37, 449] width 15 height 15
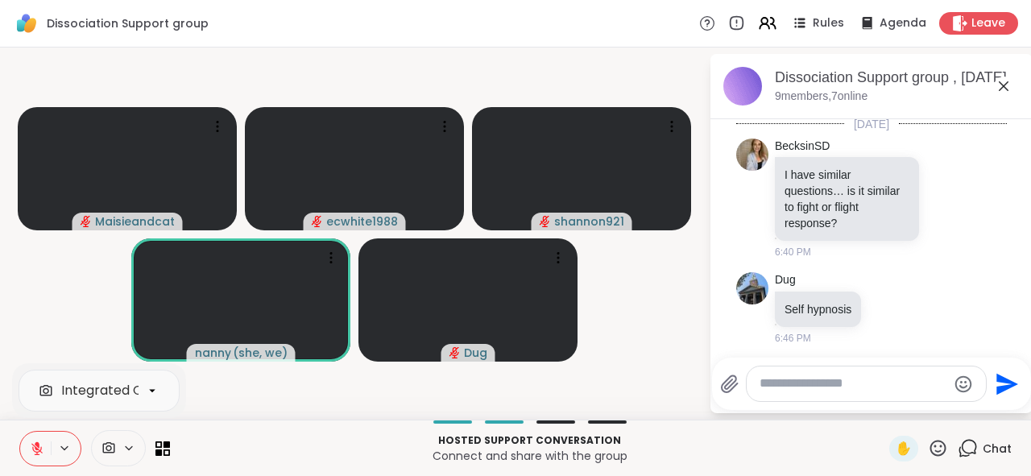
click at [30, 453] on icon at bounding box center [37, 449] width 15 height 15
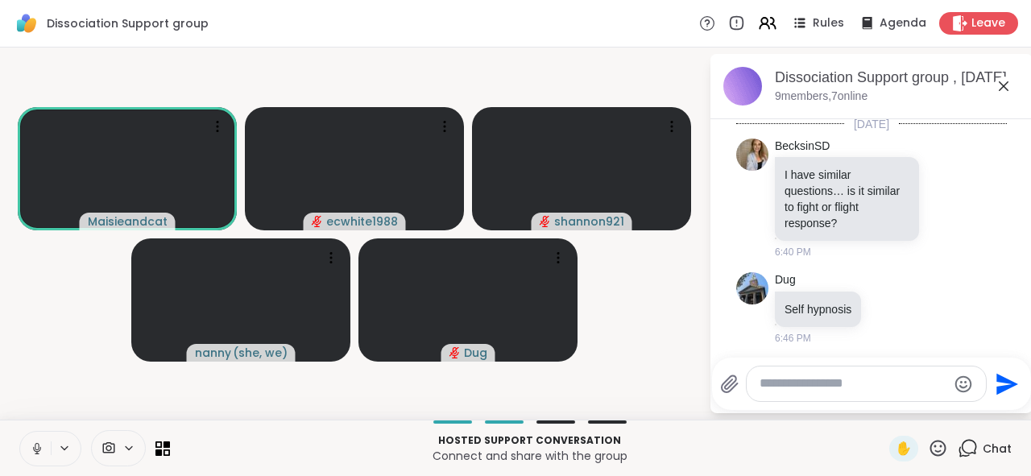
click at [664, 412] on video-player-container "Maisieandcat ecwhite1988 shannon921 [PERSON_NAME] ( she, we ) Dug" at bounding box center [355, 233] width 690 height 359
click at [31, 448] on button at bounding box center [35, 449] width 31 height 34
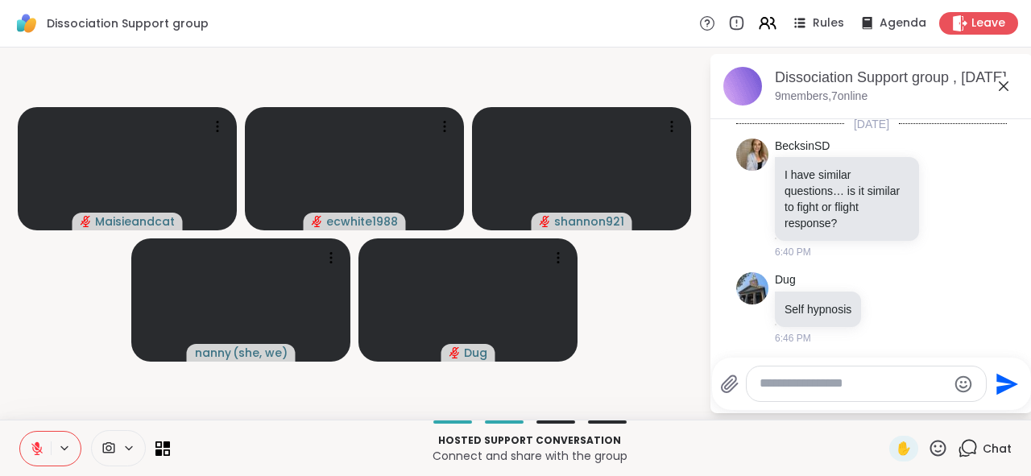
click at [39, 363] on video-player-container "Maisieandcat ecwhite1988 shannon921 [PERSON_NAME] ( she, we ) Dug" at bounding box center [355, 233] width 690 height 359
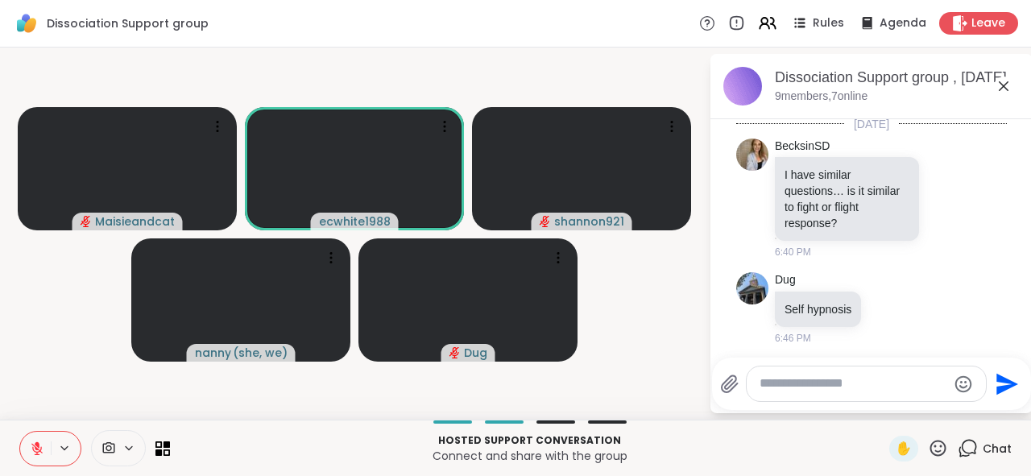
click at [624, 347] on video-player-container "Maisieandcat ecwhite1988 shannon921 [PERSON_NAME] ( she, we ) Dug" at bounding box center [355, 233] width 690 height 359
click at [31, 450] on icon at bounding box center [36, 448] width 11 height 11
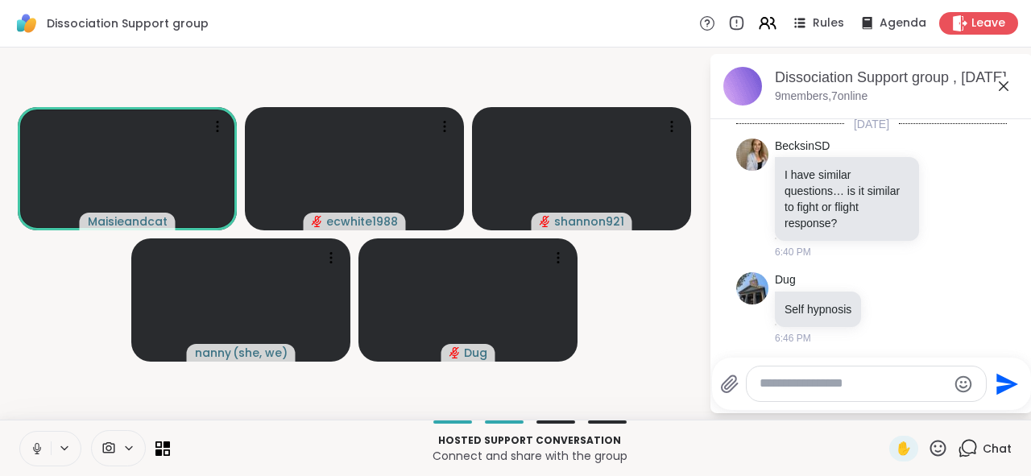
click at [649, 296] on video-player-container "Maisieandcat ecwhite1988 shannon921 [PERSON_NAME] ( she, we ) Dug" at bounding box center [355, 233] width 690 height 359
click at [27, 461] on button at bounding box center [35, 449] width 31 height 34
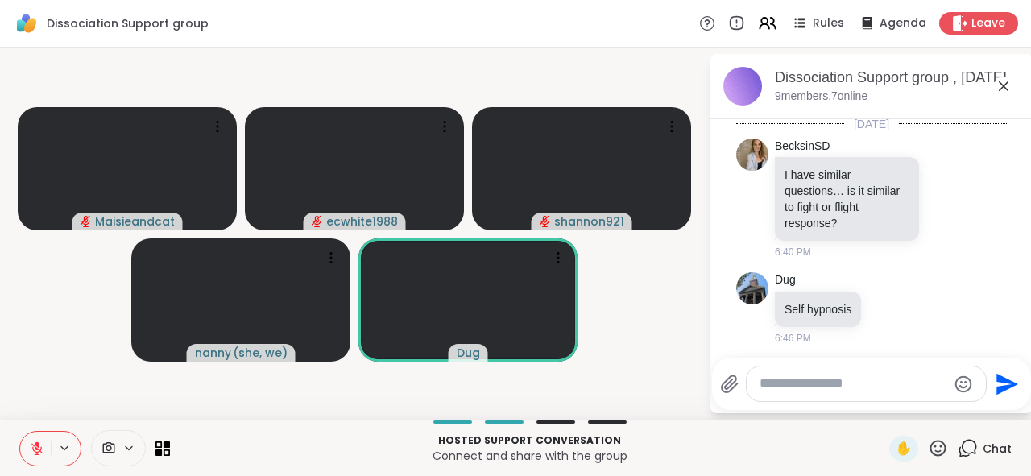
click at [30, 445] on icon at bounding box center [37, 449] width 15 height 15
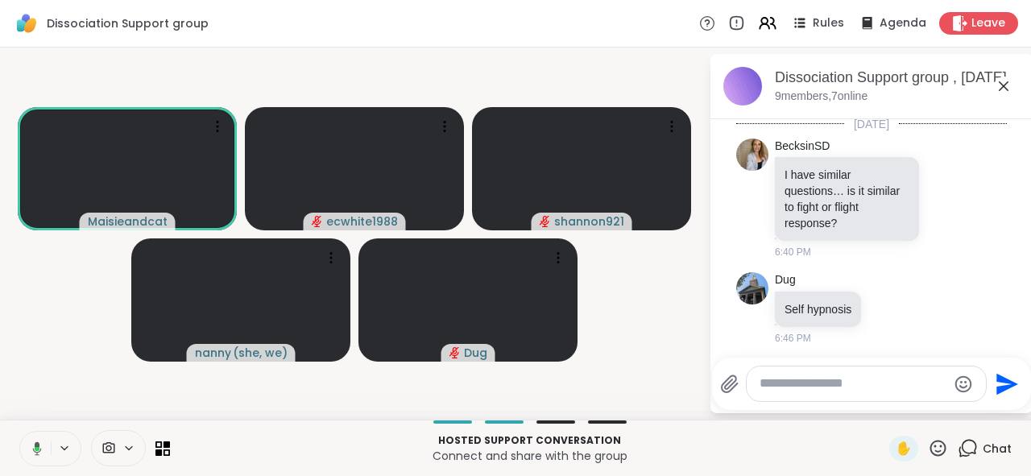
click at [35, 450] on icon at bounding box center [37, 448] width 5 height 4
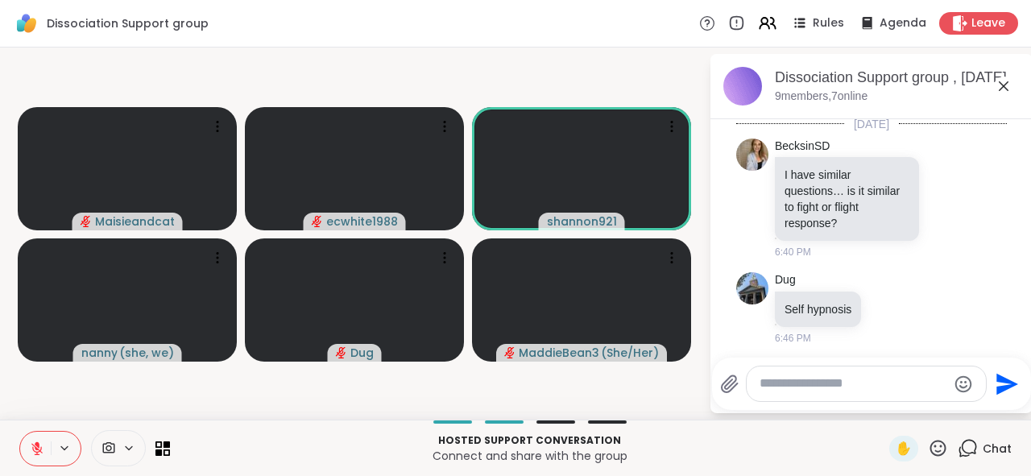
click at [668, 425] on div "Hosted support conversation Connect and share with the group ✋ Chat" at bounding box center [515, 448] width 1031 height 56
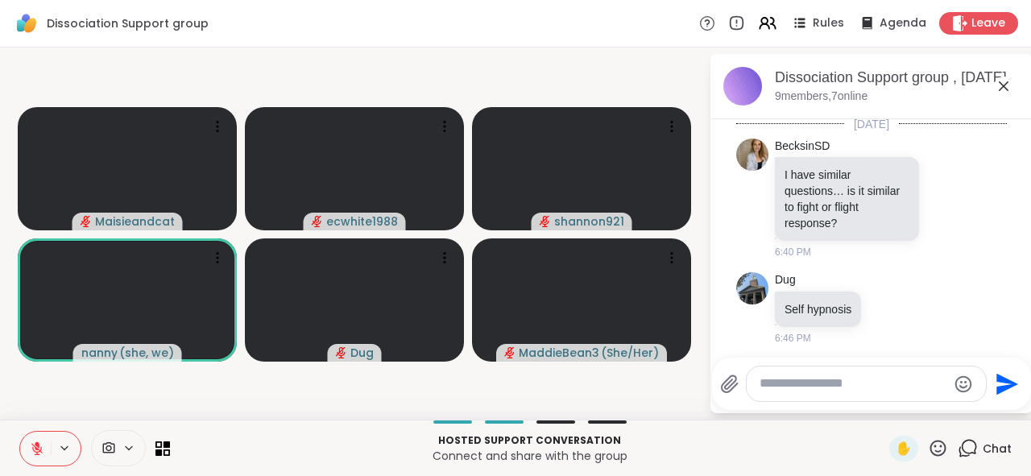
click at [662, 400] on video-player-container "Maisieandcat ecwhite1988 shannon921 [PERSON_NAME] ( she, we ) Dug MaddieBean3 (…" at bounding box center [355, 233] width 690 height 359
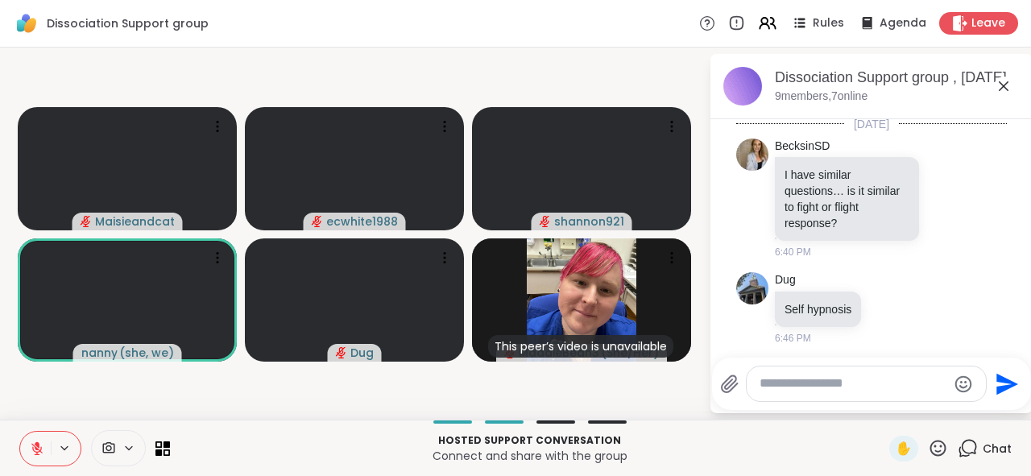
click at [30, 448] on icon at bounding box center [37, 449] width 15 height 15
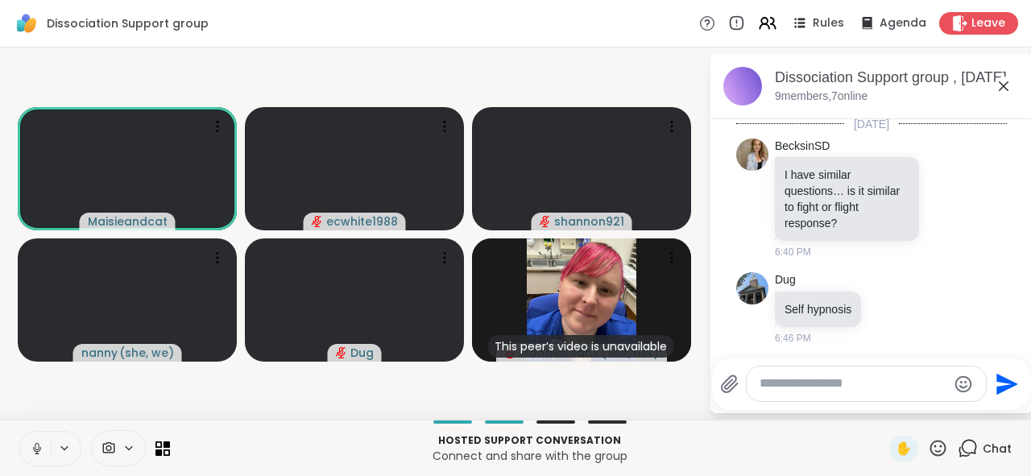
click at [20, 450] on button at bounding box center [35, 449] width 31 height 34
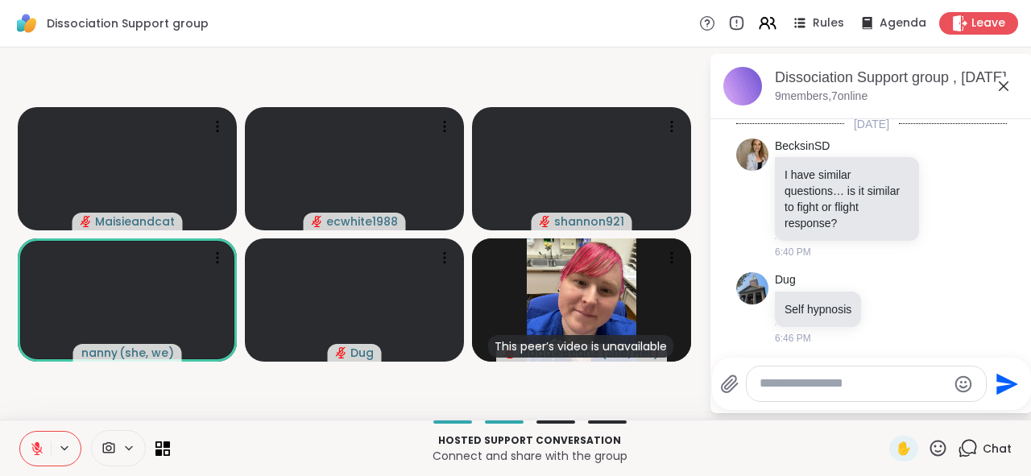
click at [30, 444] on icon at bounding box center [37, 449] width 15 height 15
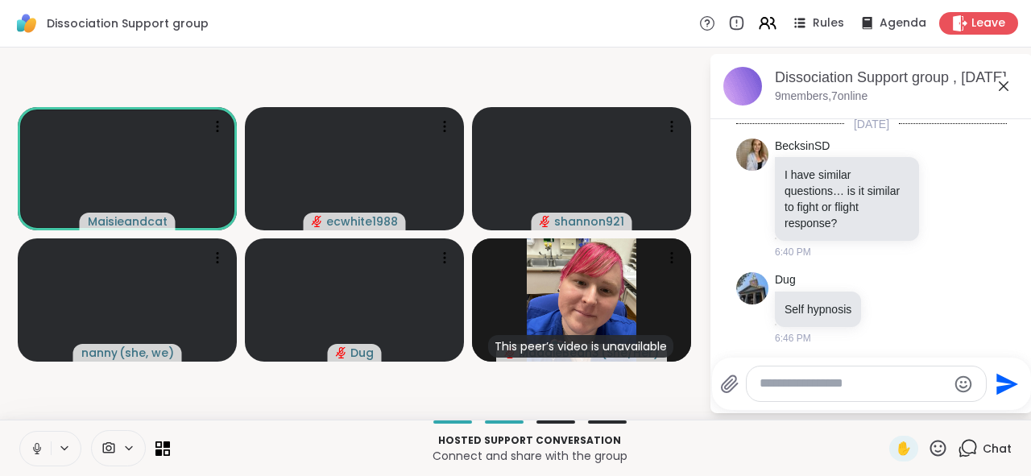
click at [35, 454] on icon at bounding box center [37, 453] width 4 height 1
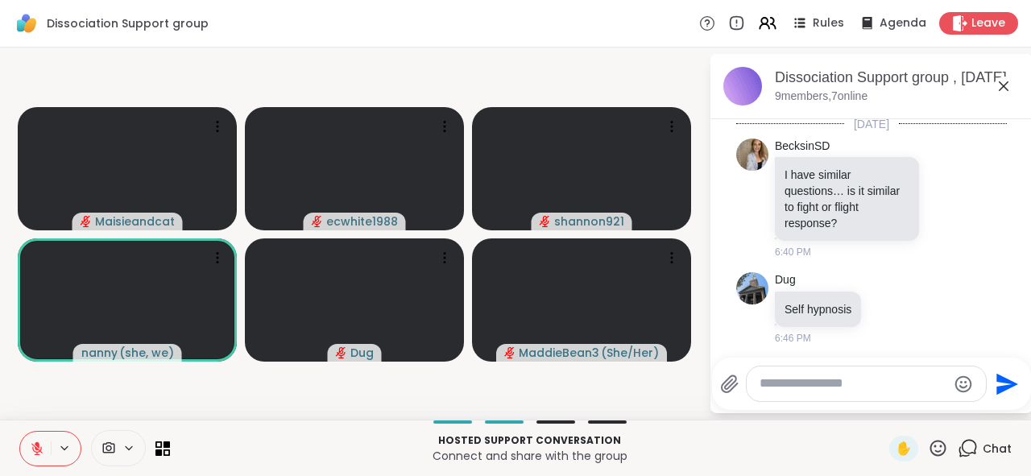
click at [35, 446] on icon at bounding box center [37, 445] width 5 height 6
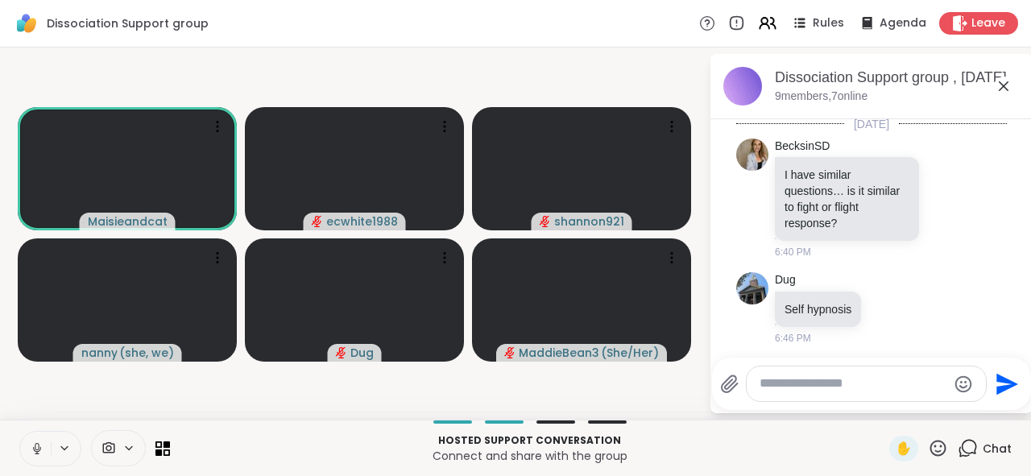
click at [27, 458] on button at bounding box center [35, 449] width 31 height 34
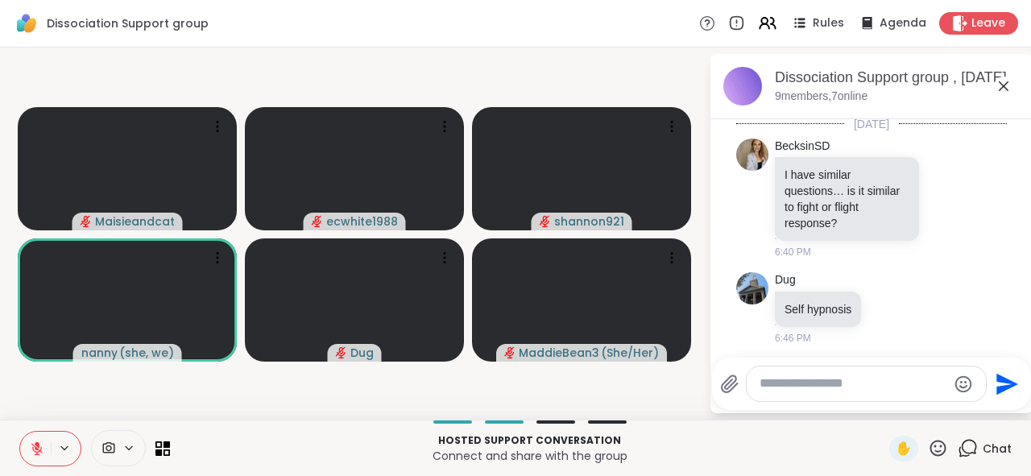
click at [29, 441] on button at bounding box center [35, 449] width 31 height 34
click at [30, 444] on icon at bounding box center [37, 449] width 15 height 15
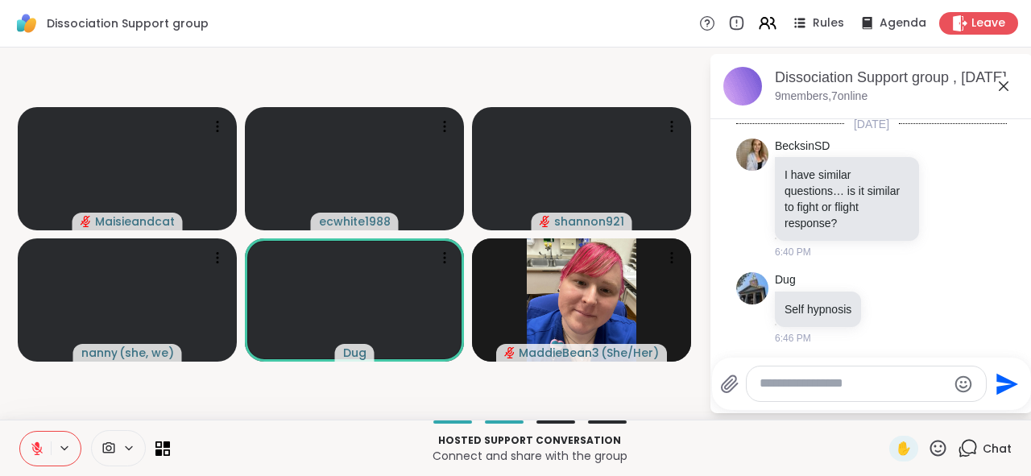
click at [31, 445] on icon at bounding box center [37, 449] width 15 height 15
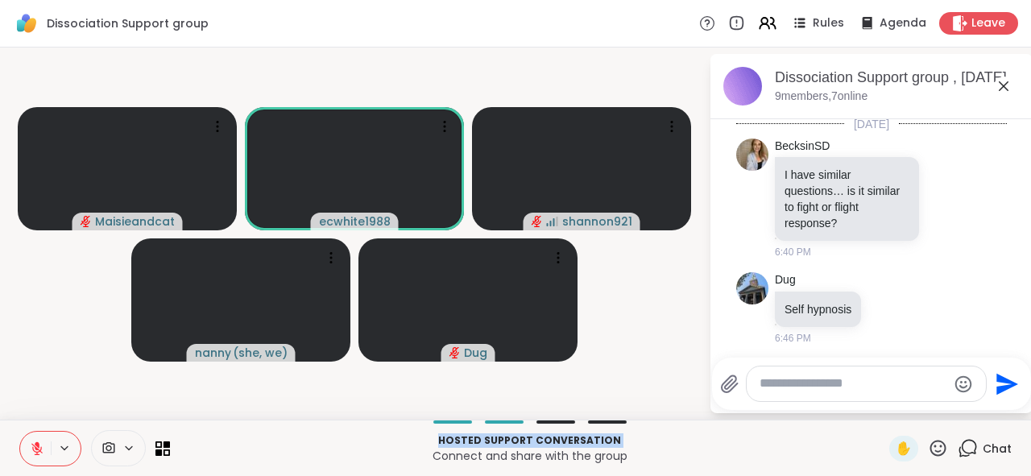
drag, startPoint x: 16, startPoint y: 447, endPoint x: 407, endPoint y: 448, distance: 390.8
click at [407, 448] on div "Hosted support conversation Connect and share with the group" at bounding box center [530, 448] width 700 height 36
click at [364, 450] on p "Connect and share with the group" at bounding box center [530, 456] width 700 height 16
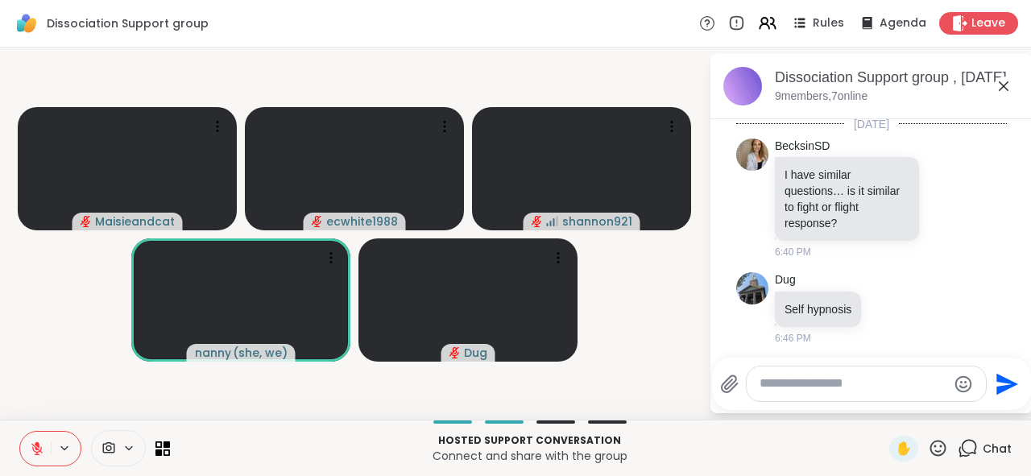
click at [30, 446] on icon at bounding box center [37, 449] width 15 height 15
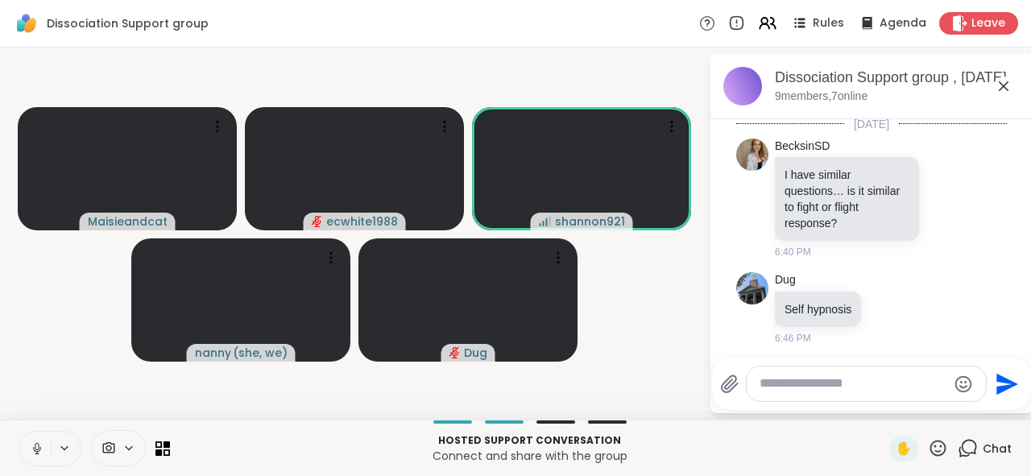
click at [33, 450] on button at bounding box center [35, 449] width 31 height 34
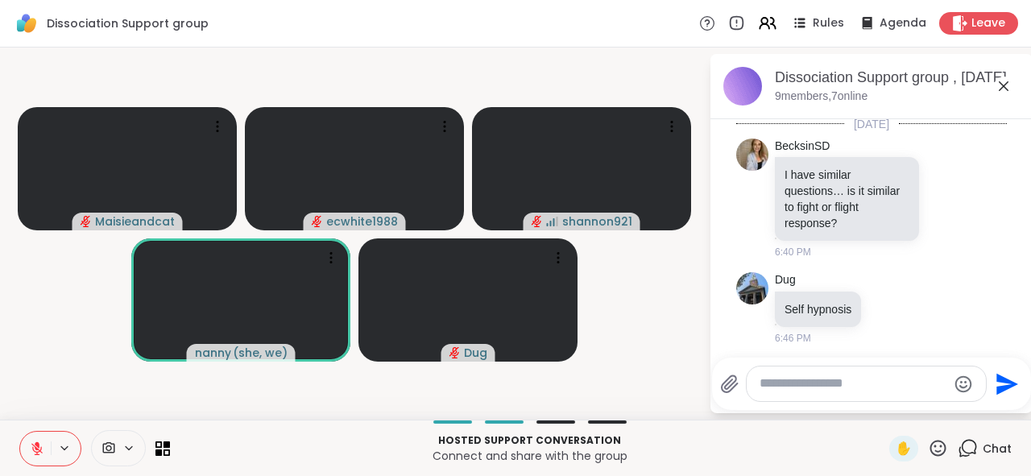
click at [31, 449] on icon at bounding box center [36, 448] width 11 height 11
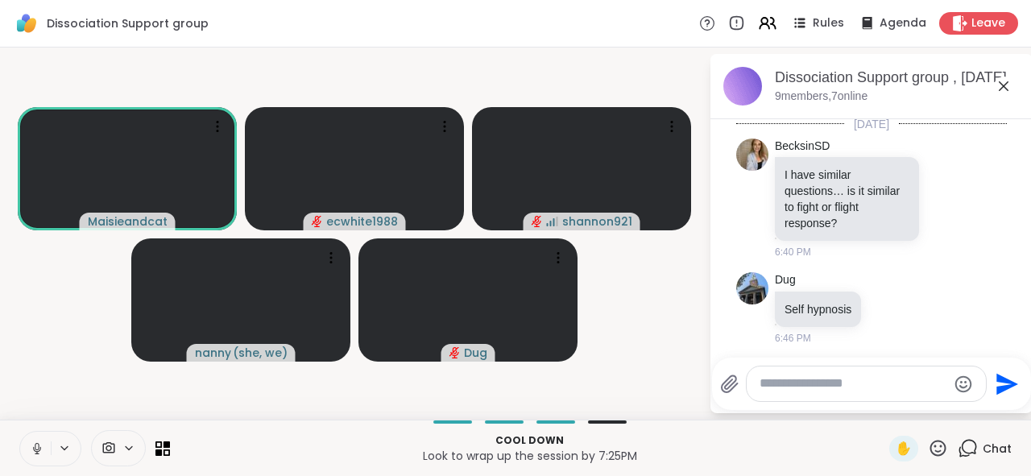
click at [35, 450] on icon at bounding box center [37, 446] width 4 height 7
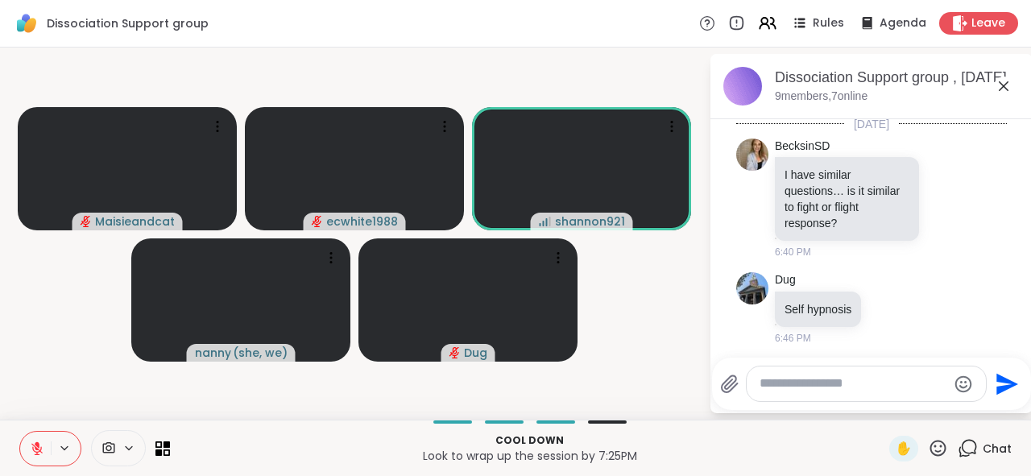
click at [31, 452] on icon at bounding box center [36, 448] width 11 height 11
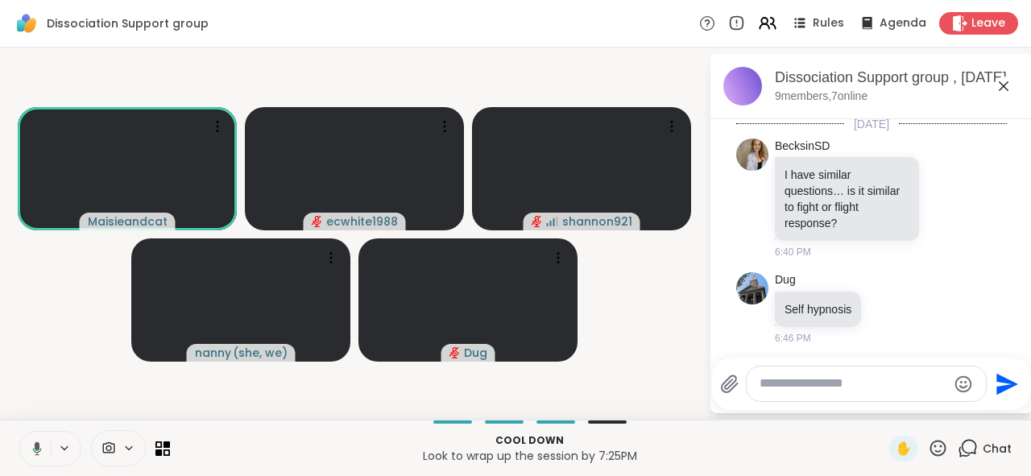
click at [33, 445] on icon at bounding box center [37, 449] width 9 height 14
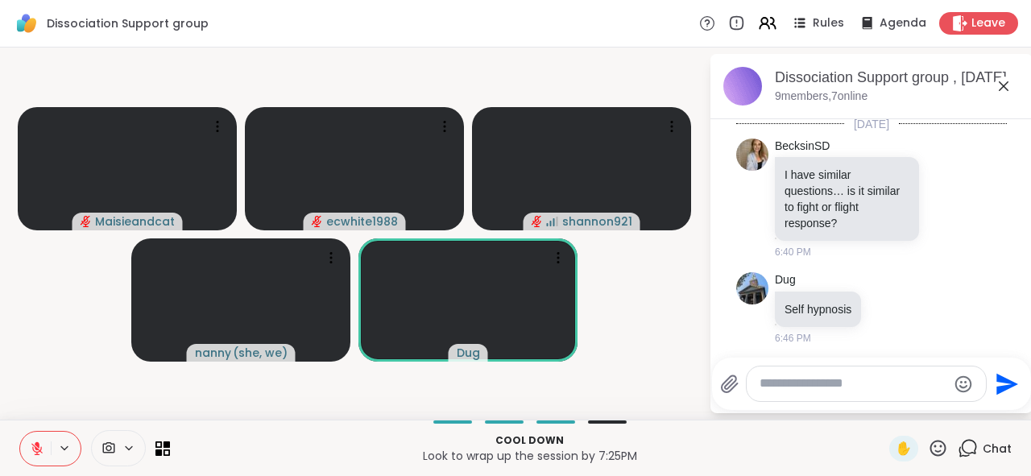
click at [30, 444] on icon at bounding box center [37, 449] width 15 height 15
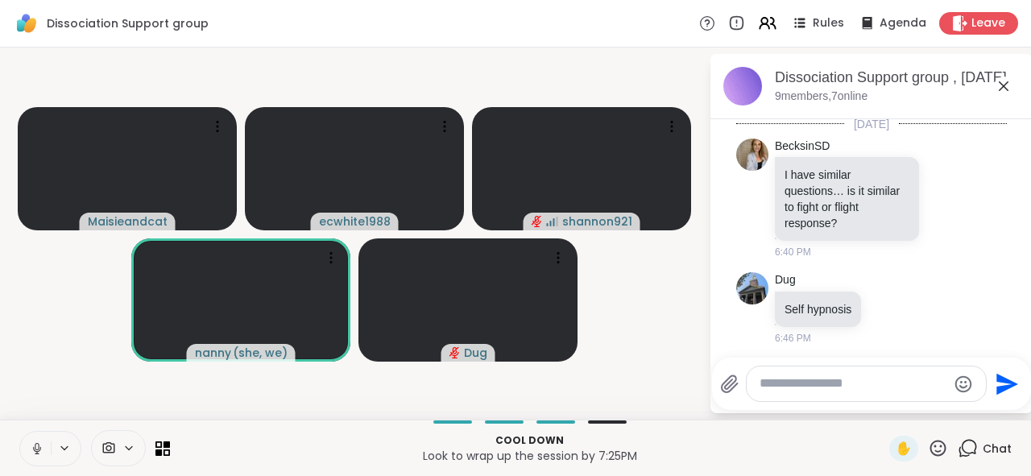
click at [30, 446] on icon at bounding box center [37, 449] width 15 height 15
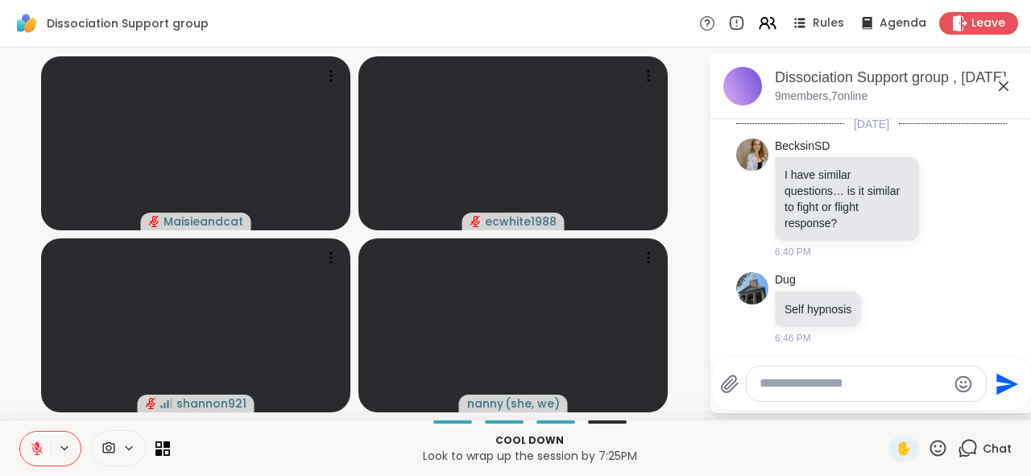
drag, startPoint x: 22, startPoint y: 446, endPoint x: 17, endPoint y: 454, distance: 10.1
click at [20, 454] on button at bounding box center [35, 449] width 31 height 34
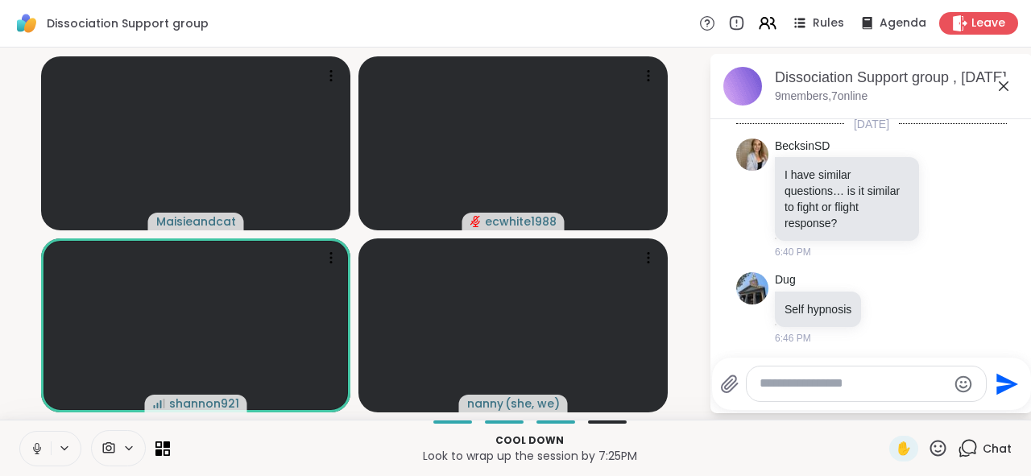
click at [30, 446] on icon at bounding box center [37, 449] width 15 height 15
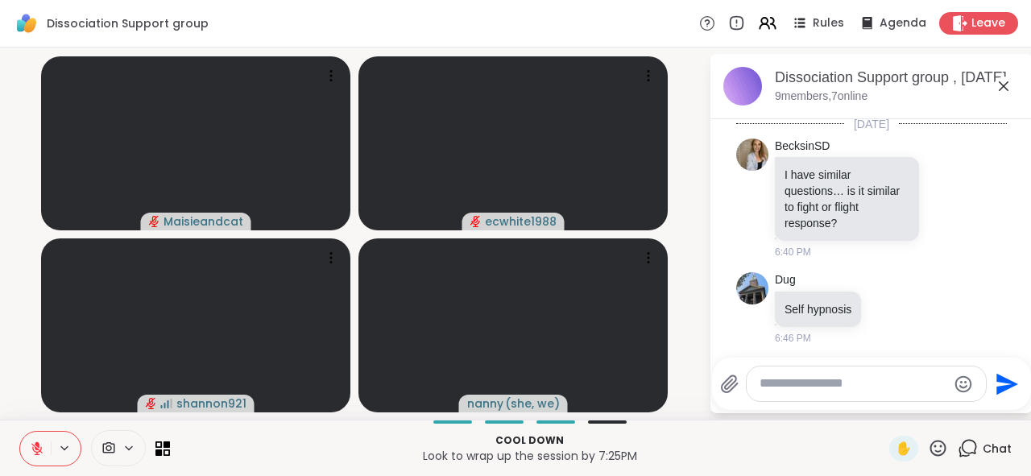
click at [31, 455] on icon at bounding box center [37, 449] width 15 height 15
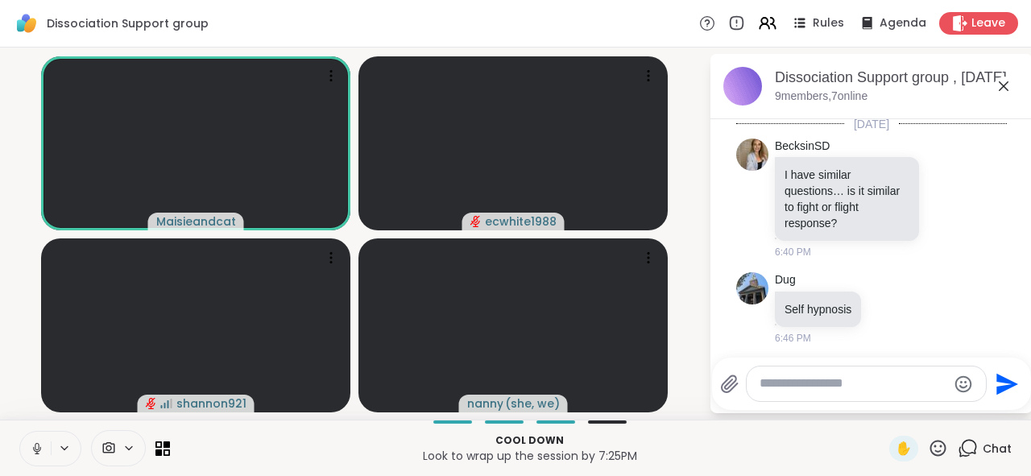
click at [20, 442] on button at bounding box center [35, 449] width 31 height 34
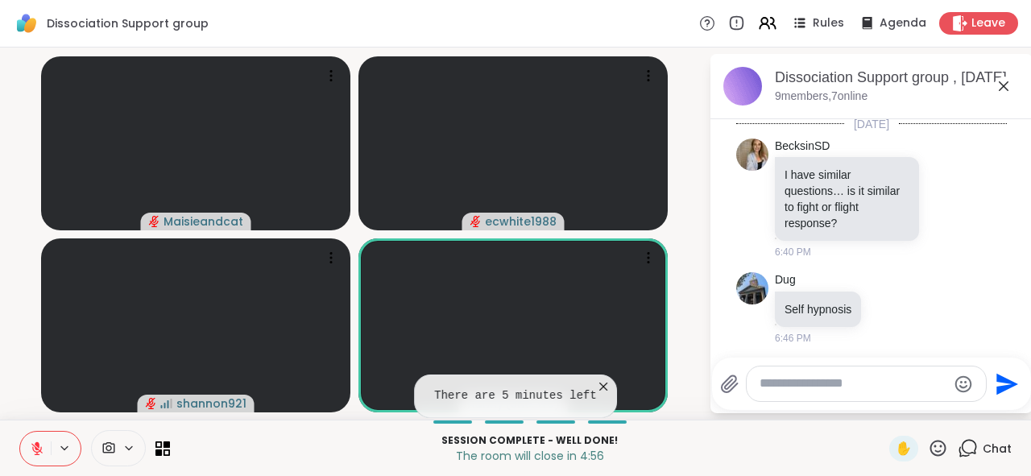
click at [595, 385] on icon at bounding box center [603, 387] width 16 height 16
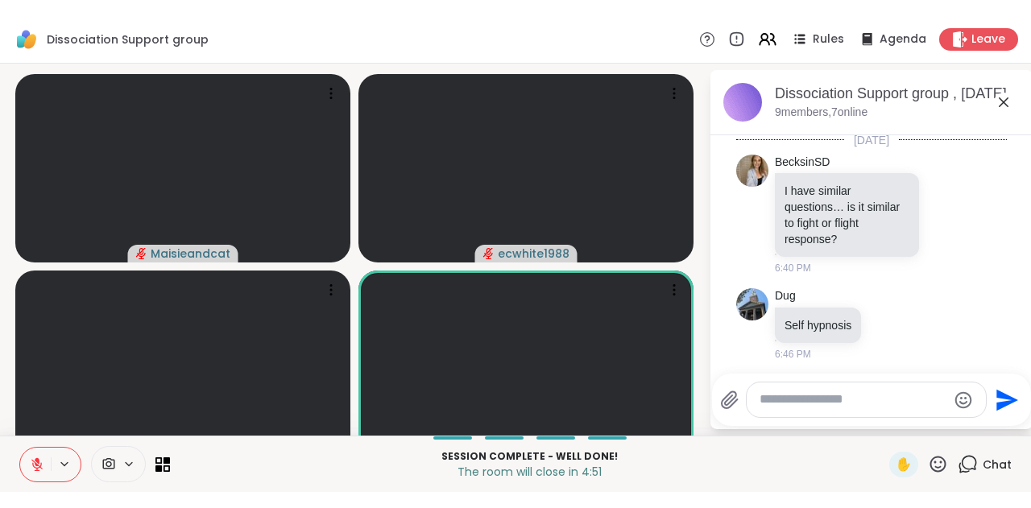
scroll to position [245, 0]
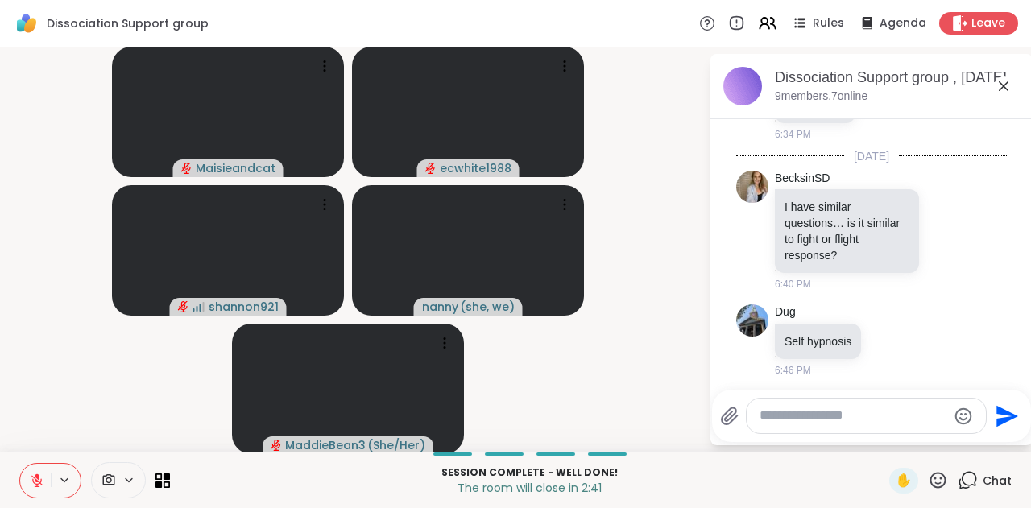
click at [35, 475] on icon at bounding box center [37, 477] width 5 height 6
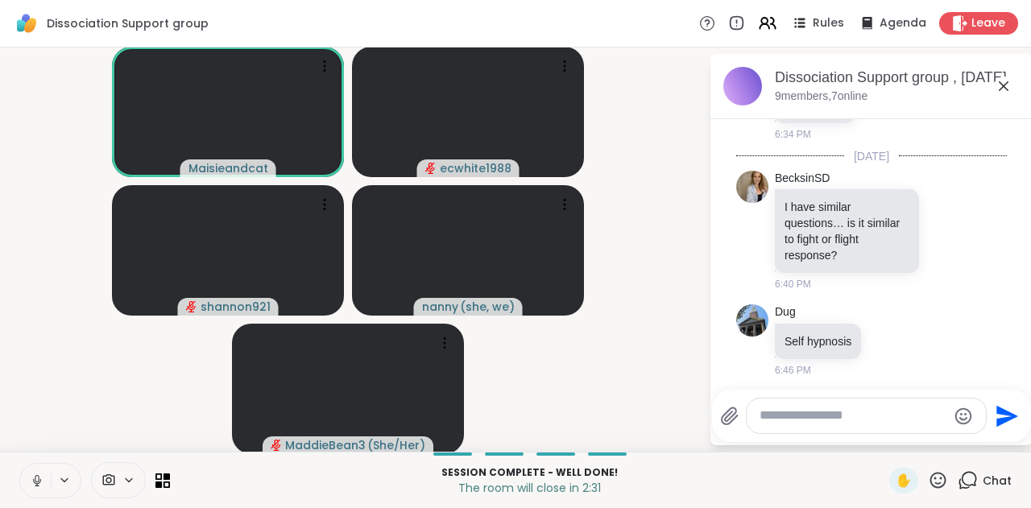
click at [33, 475] on icon at bounding box center [37, 481] width 8 height 5
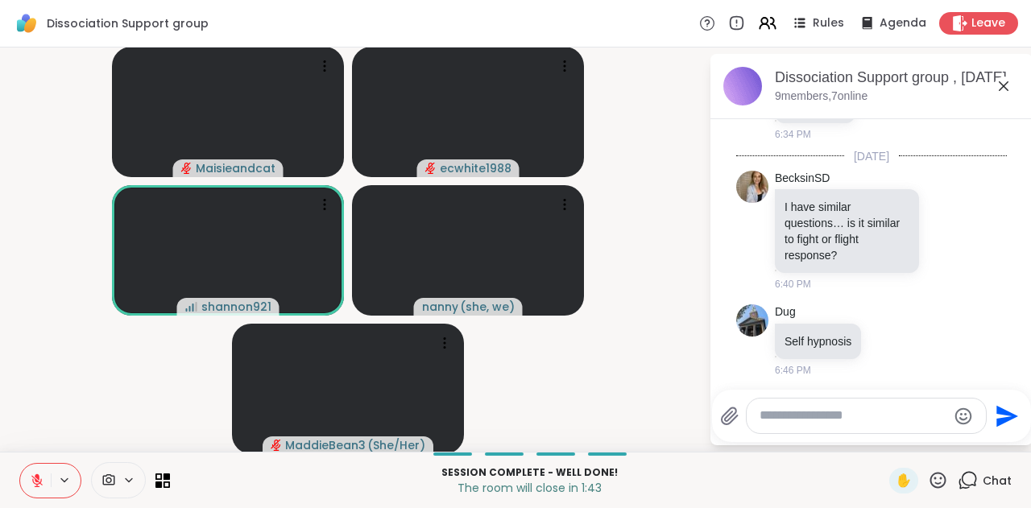
click at [31, 470] on button at bounding box center [35, 481] width 31 height 34
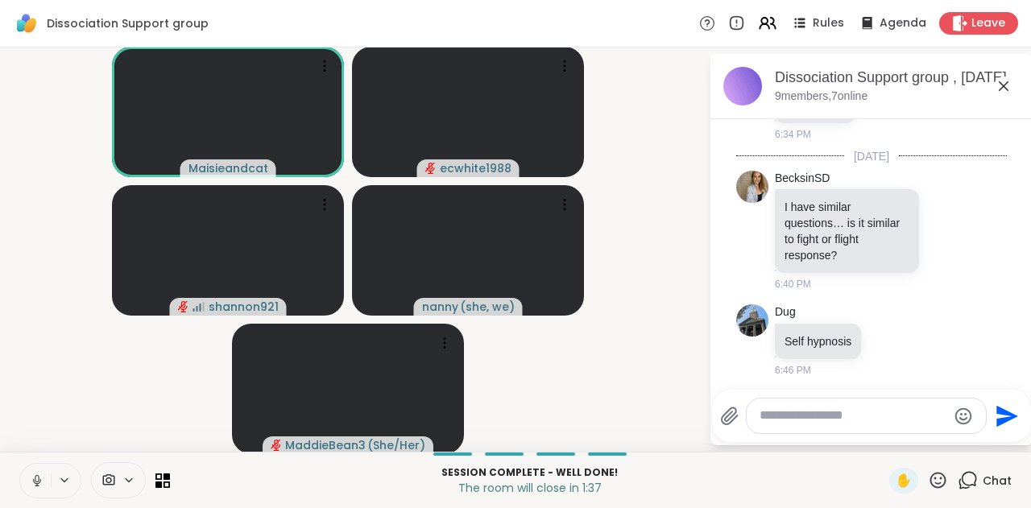
click at [30, 475] on icon at bounding box center [37, 481] width 15 height 15
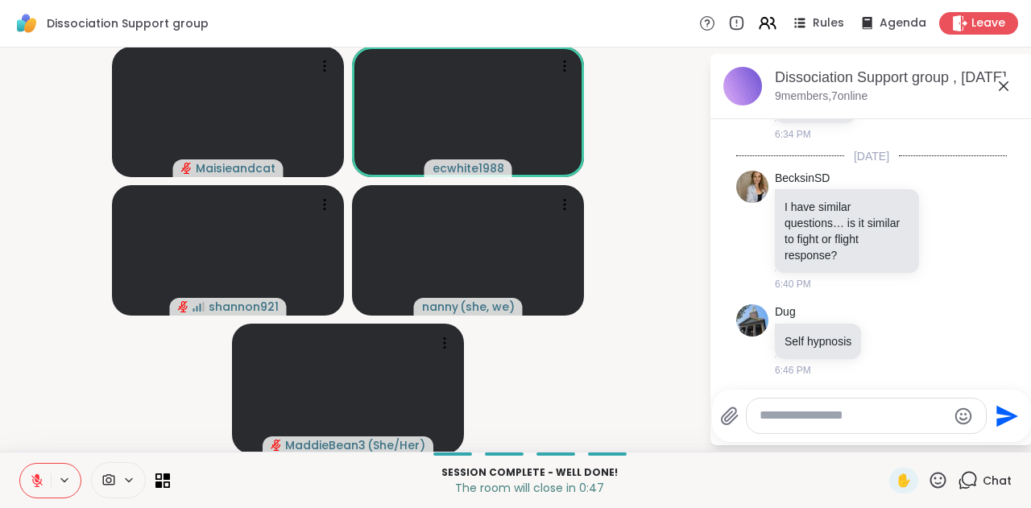
click at [30, 475] on icon at bounding box center [37, 481] width 15 height 15
click at [960, 35] on div "Dissociation Support group Rules Agenda Leave" at bounding box center [515, 24] width 1031 height 48
click at [972, 30] on span "Leave" at bounding box center [989, 23] width 35 height 17
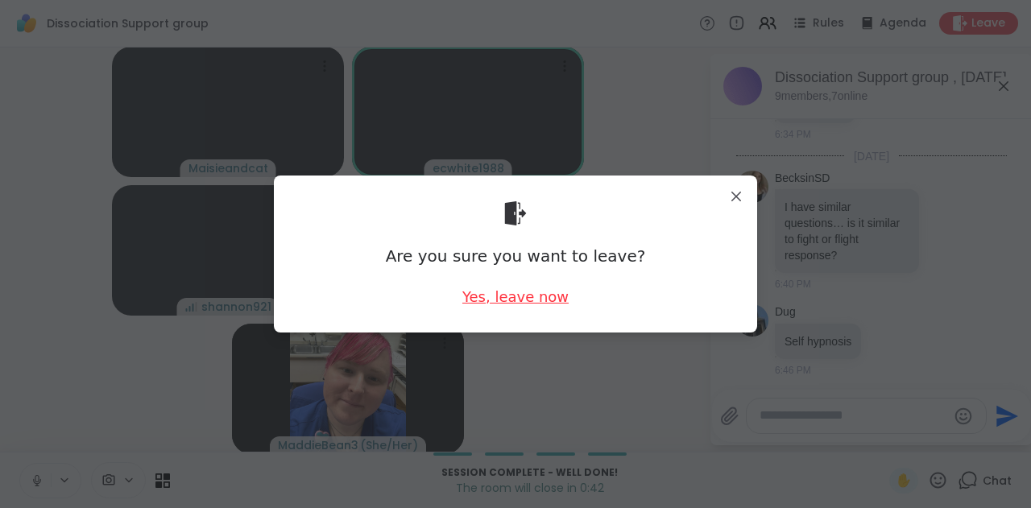
click at [539, 294] on div "Yes, leave now" at bounding box center [516, 297] width 106 height 20
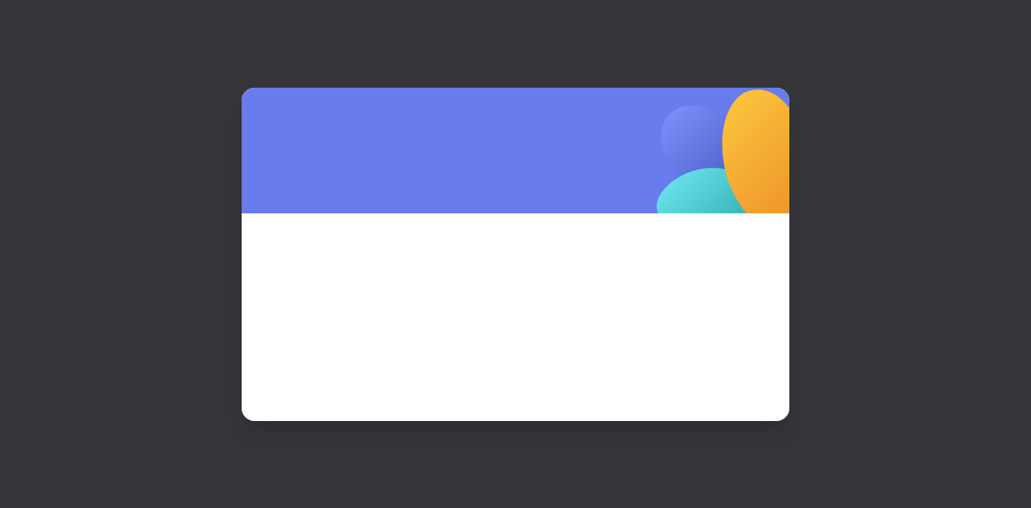
scroll to position [0, 0]
